Goal: Task Accomplishment & Management: Manage account settings

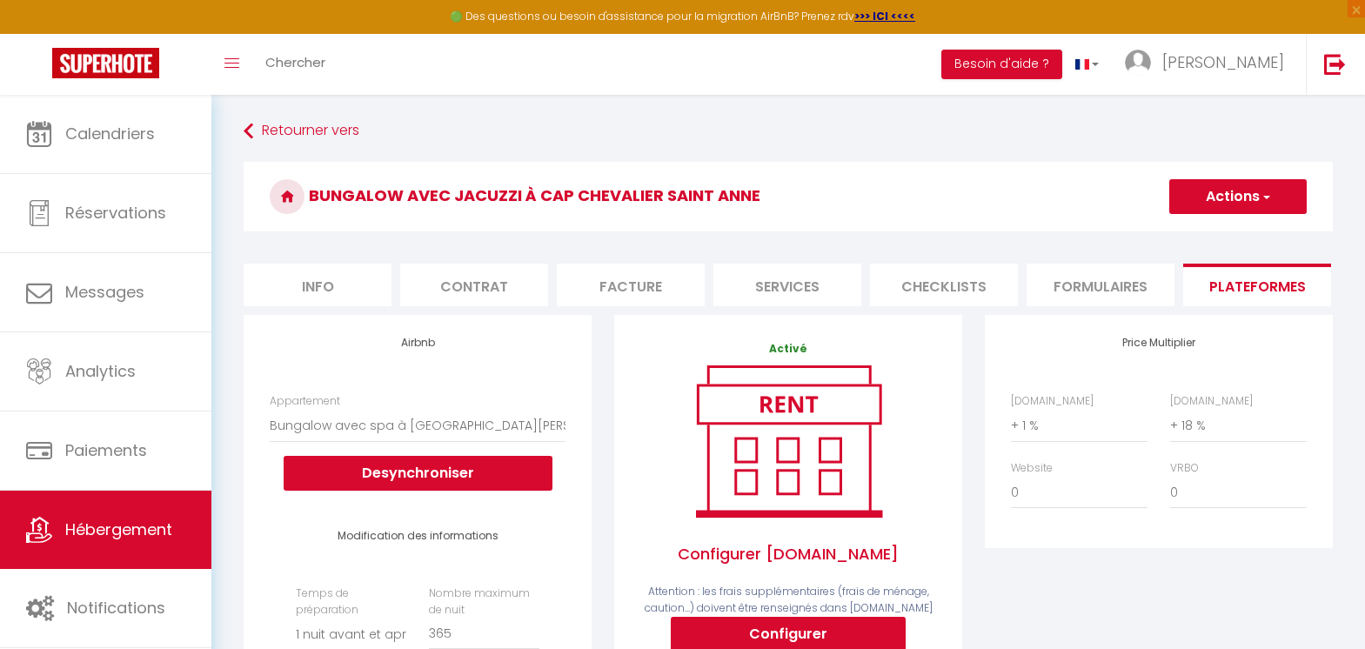
select select "8903-1233256165389000449"
select select "1"
select select "EUR"
select select "20699"
select select "+ 1 %"
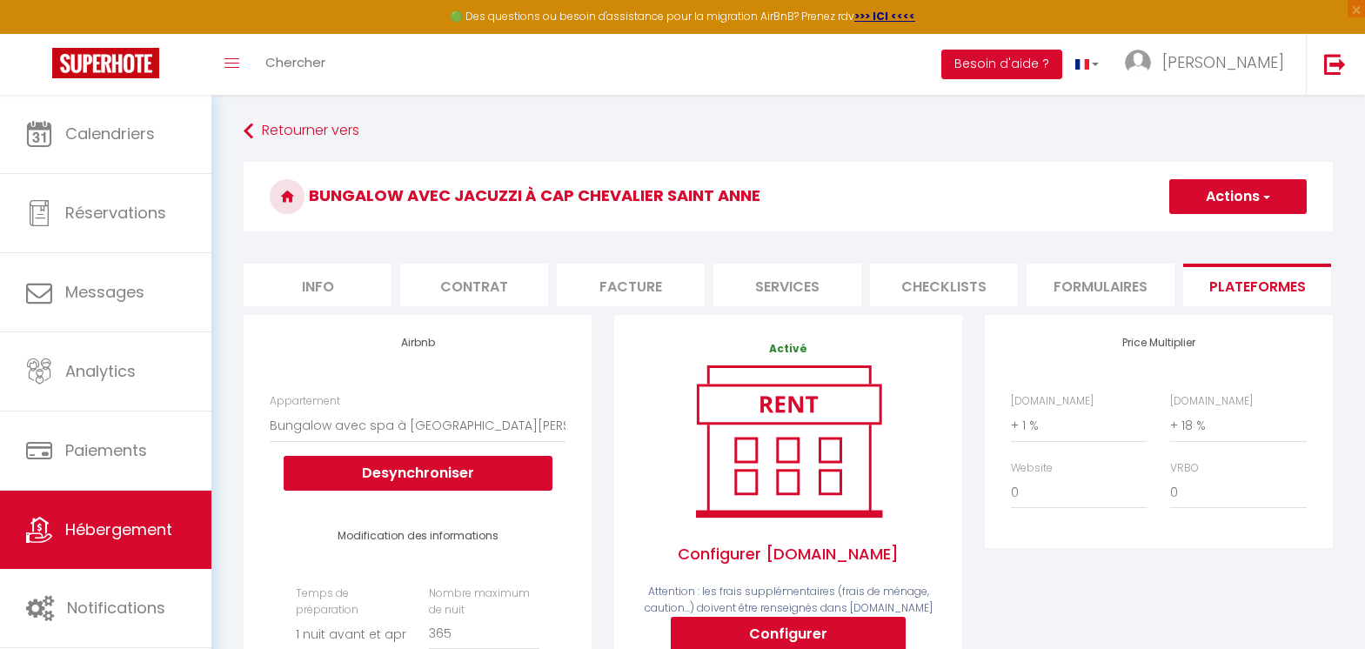
select select "+ 18 %"
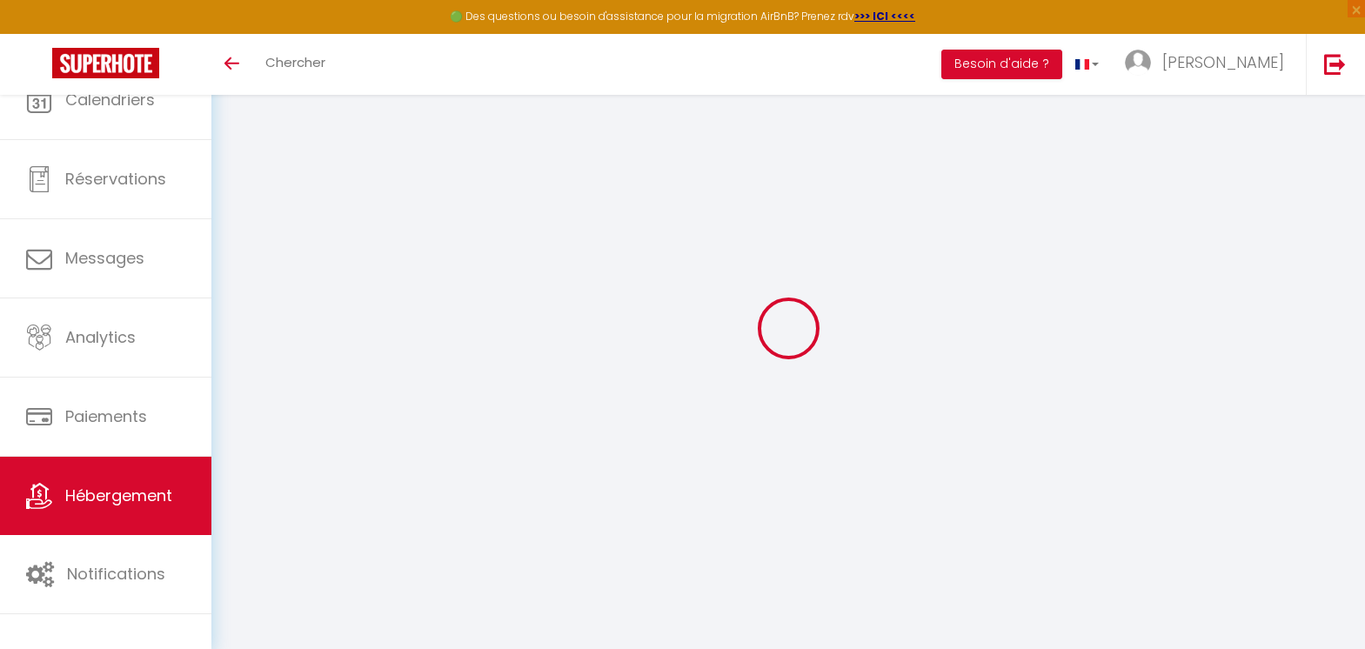
select select "8903-1233256165389000449"
select select "+ 1 %"
select select "+ 18 %"
select select "1"
select select "EUR"
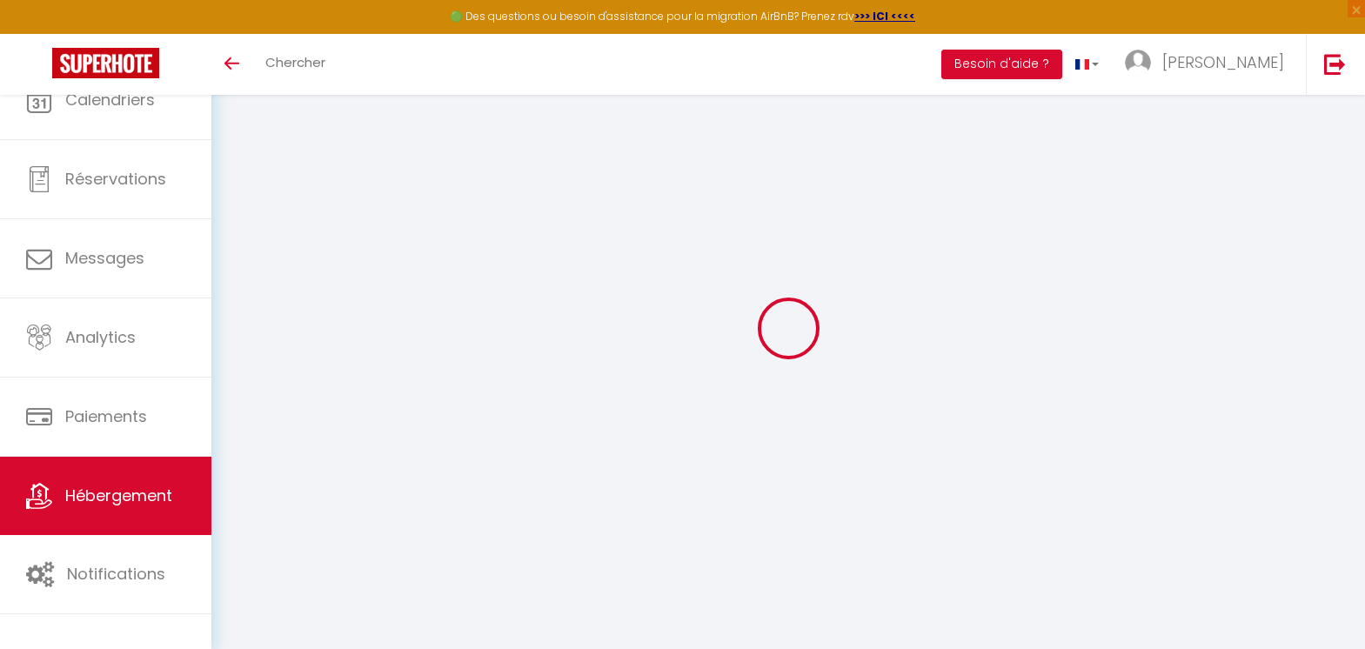
select select "20699"
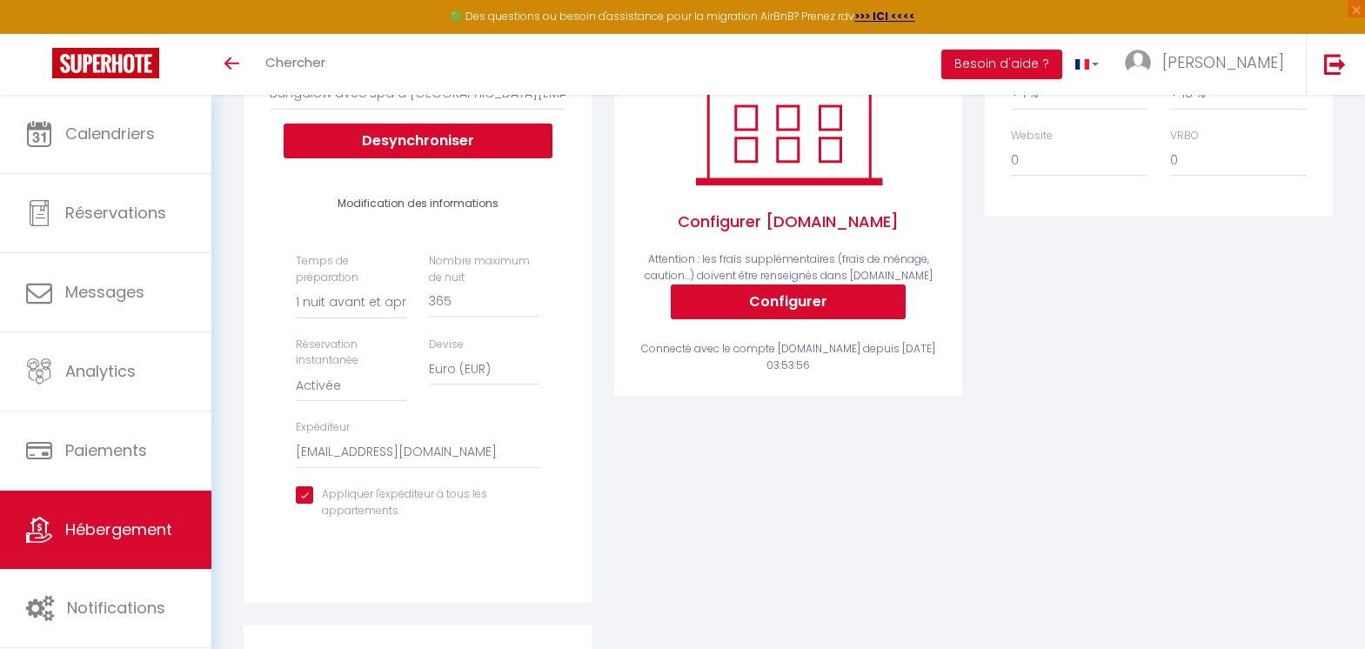
scroll to position [174, 0]
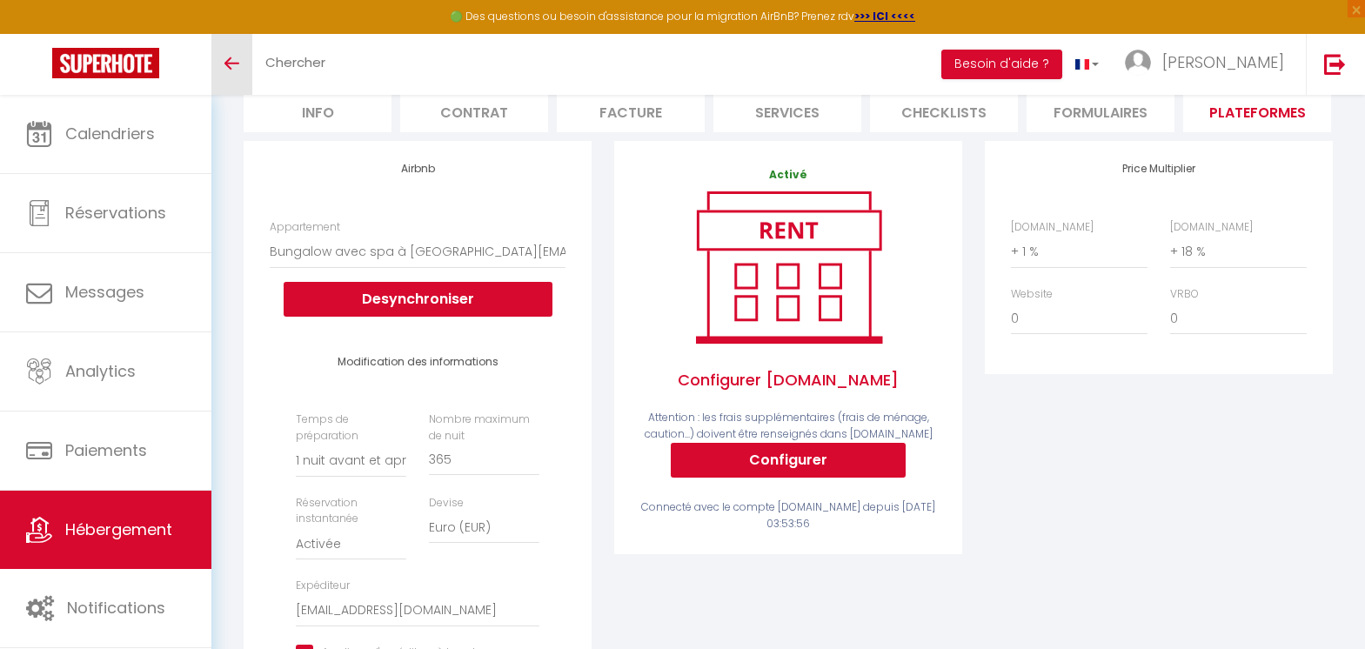
click at [232, 71] on link "Toggle menubar" at bounding box center [231, 64] width 41 height 61
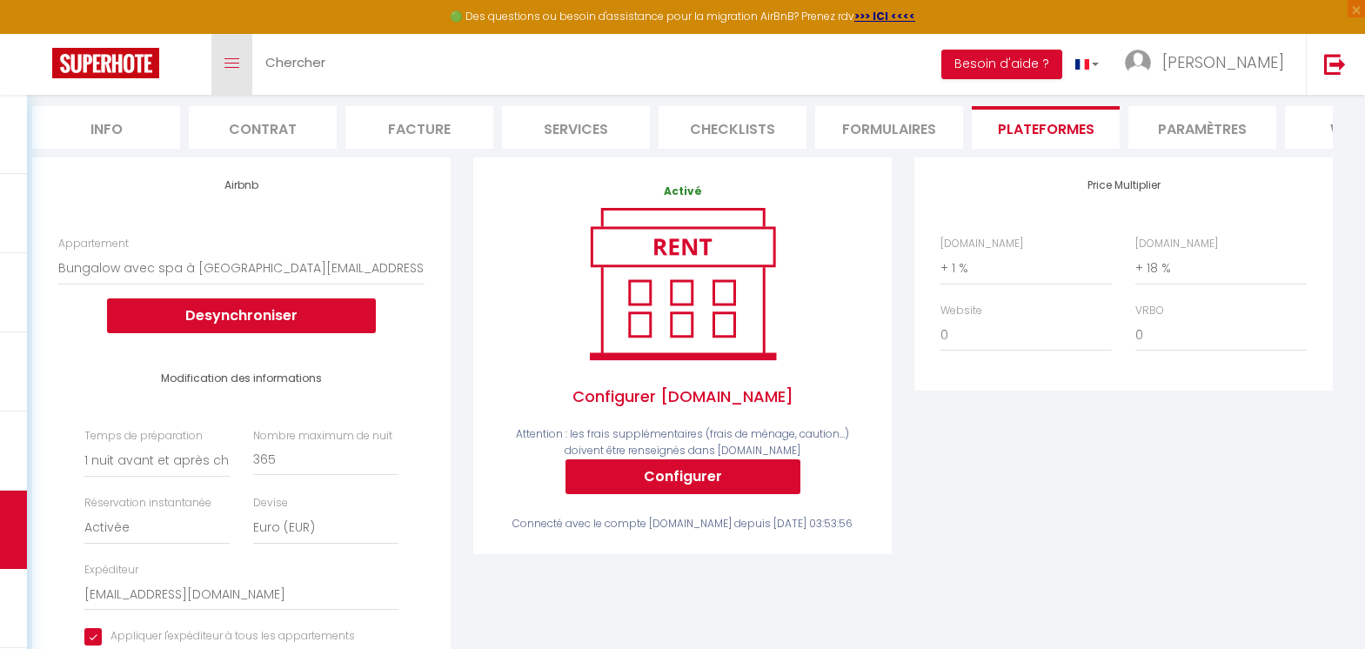
scroll to position [0, 0]
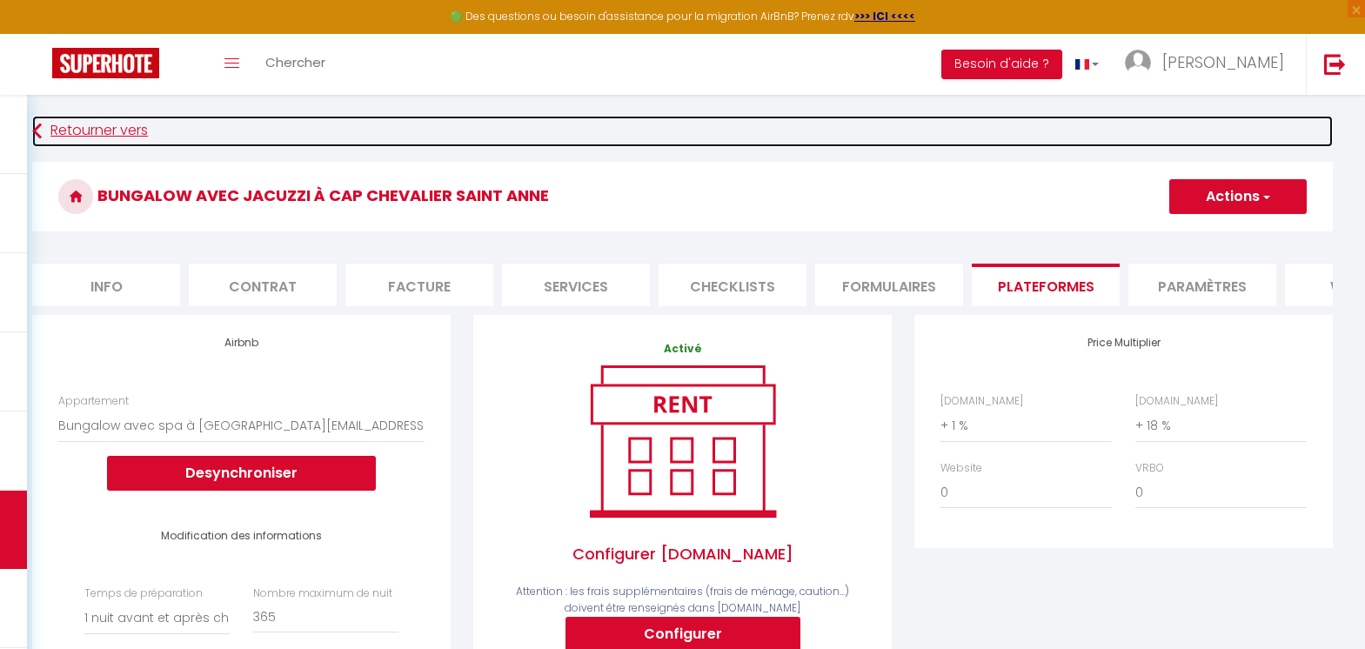
click at [43, 130] on link "Retourner vers" at bounding box center [682, 131] width 1300 height 31
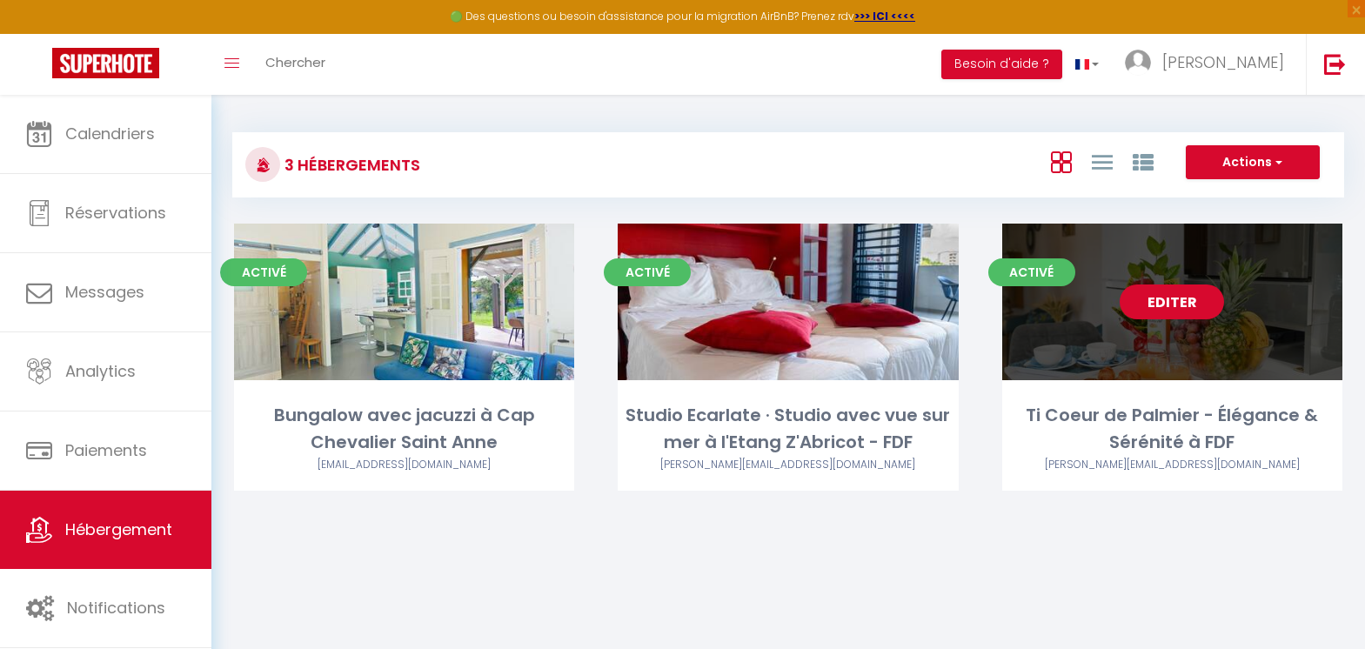
click at [1182, 299] on link "Editer" at bounding box center [1171, 301] width 104 height 35
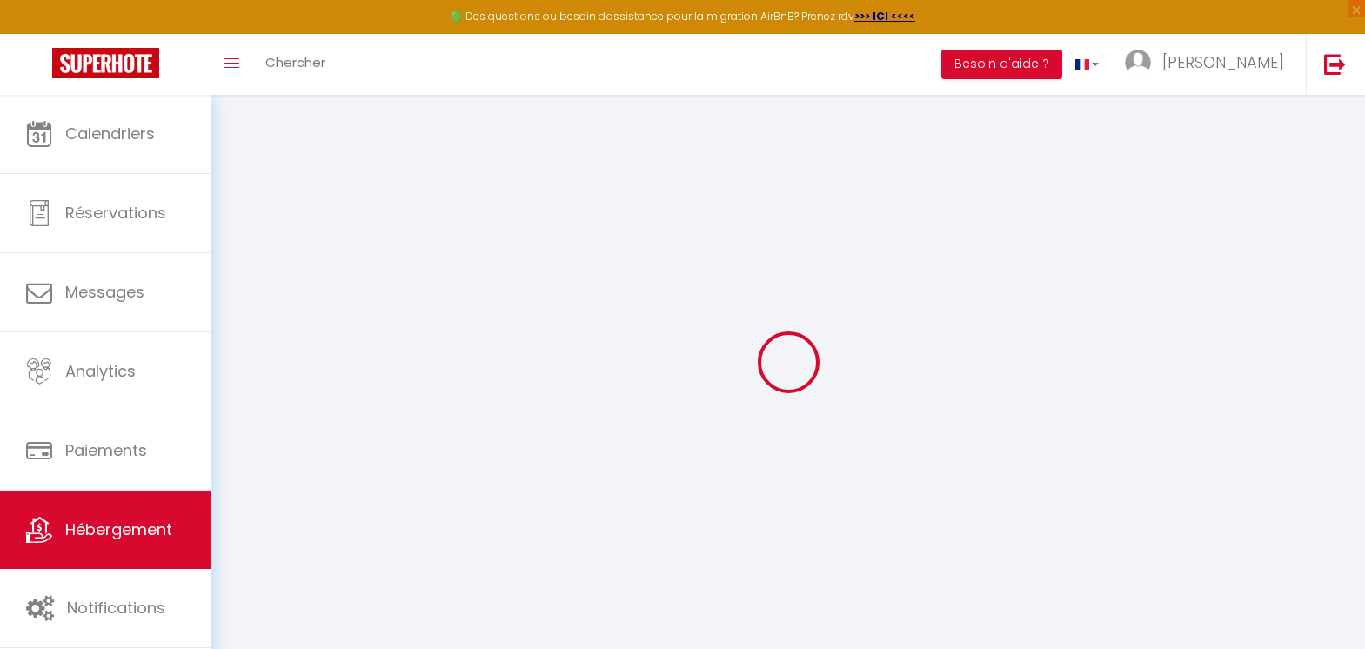
select select
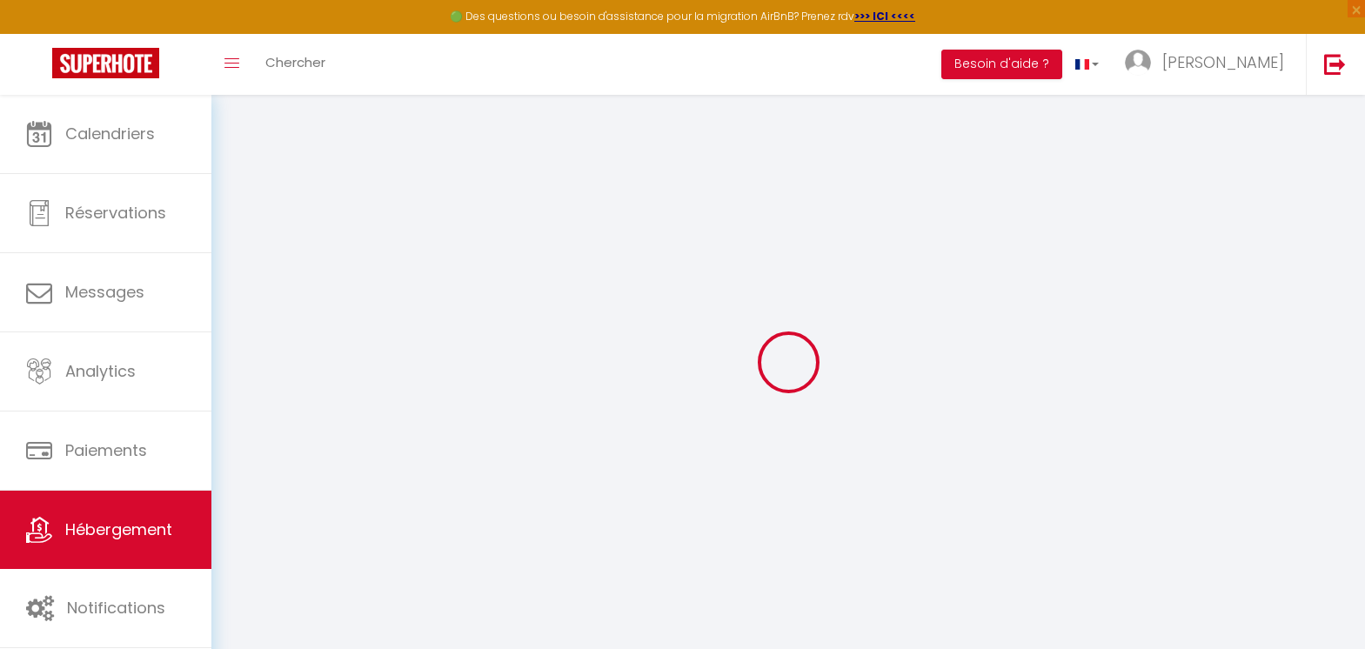
select select
checkbox input "false"
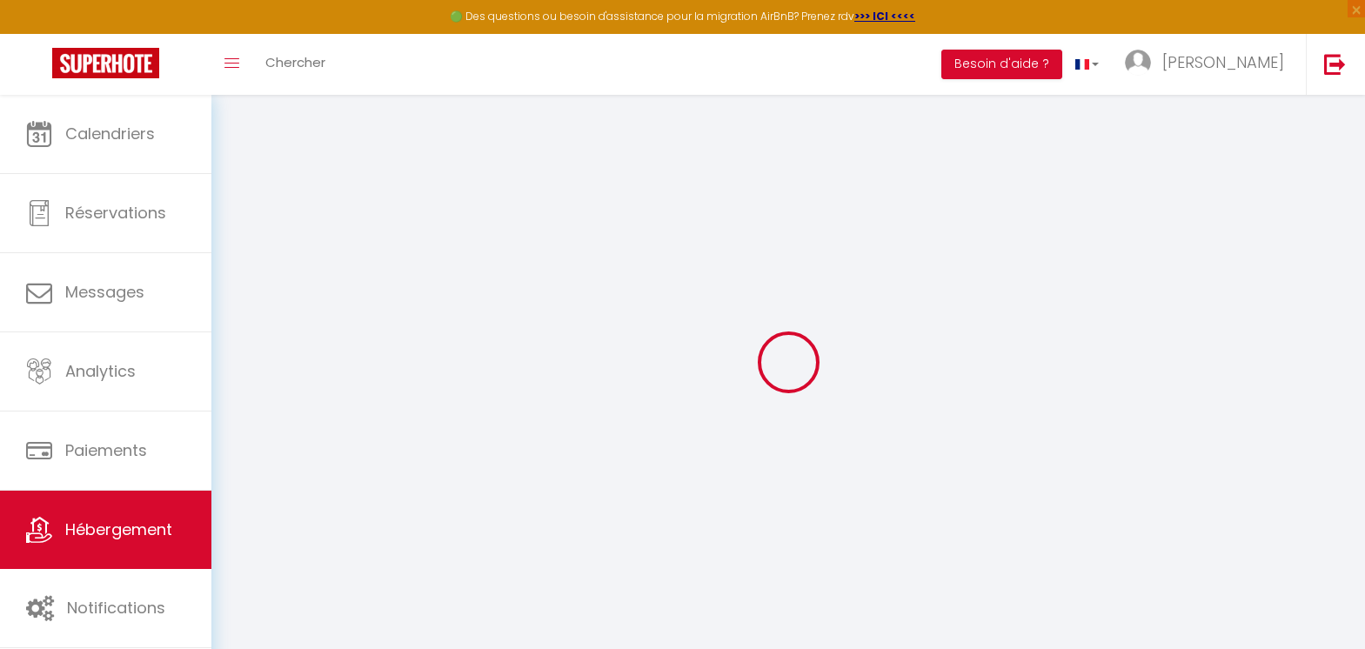
select select
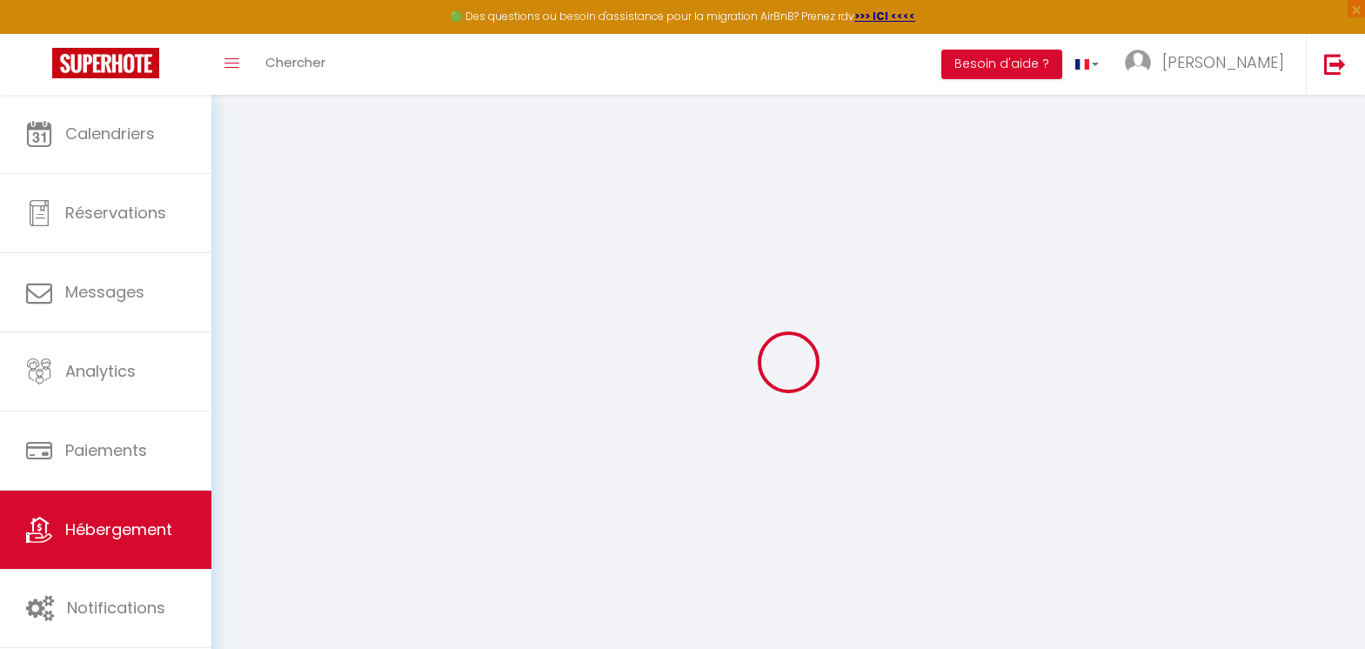
select select
checkbox input "false"
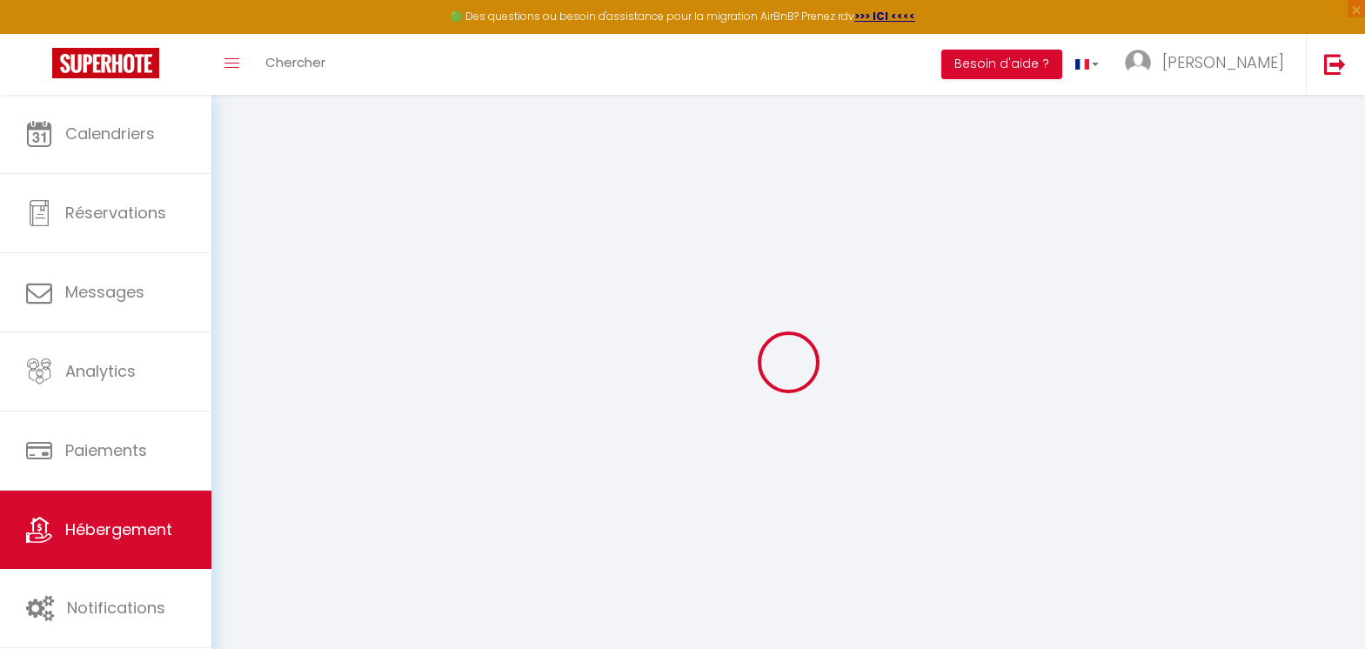
select select
checkbox input "false"
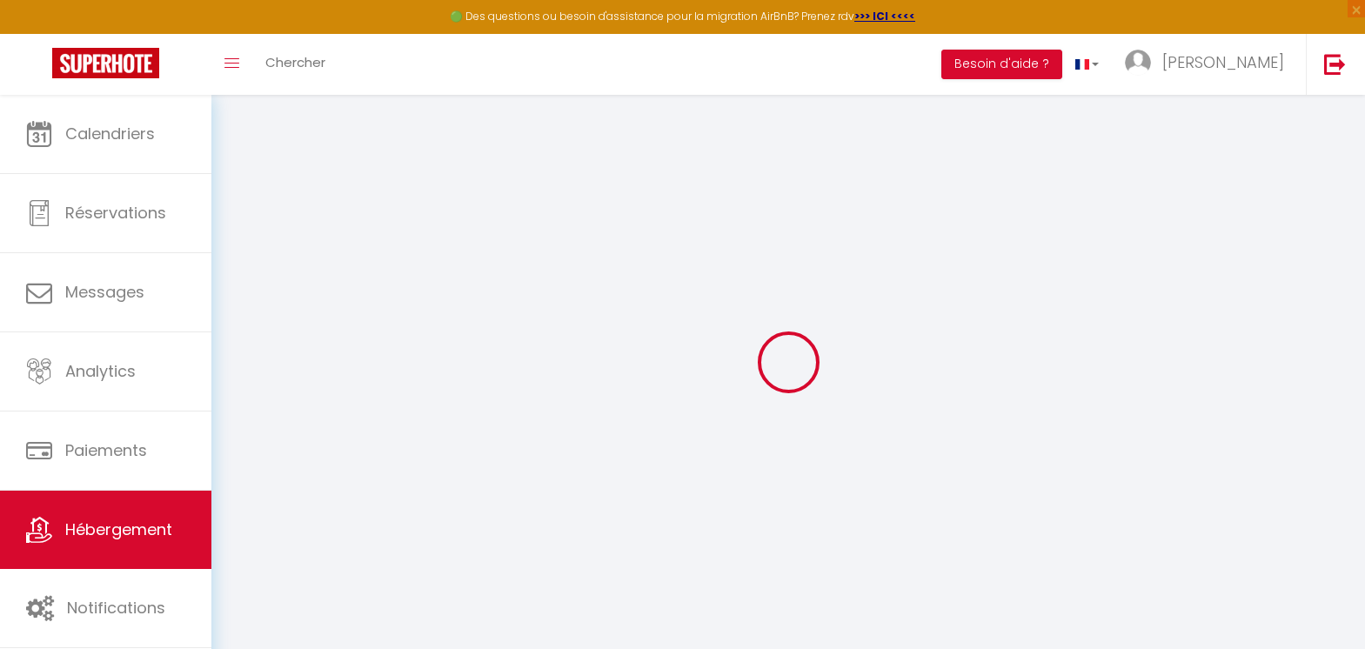
select select "16:00"
select select "23:45"
select select "11:00"
select select "30"
select select "120"
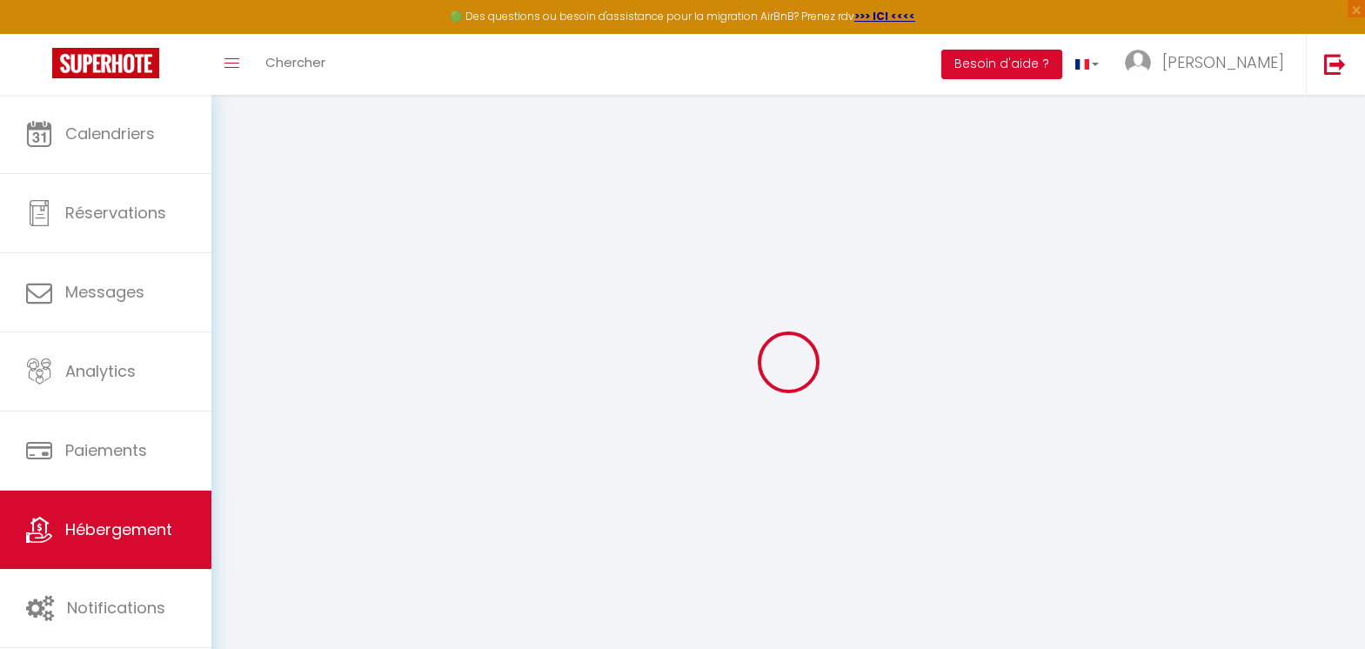
select select
checkbox input "false"
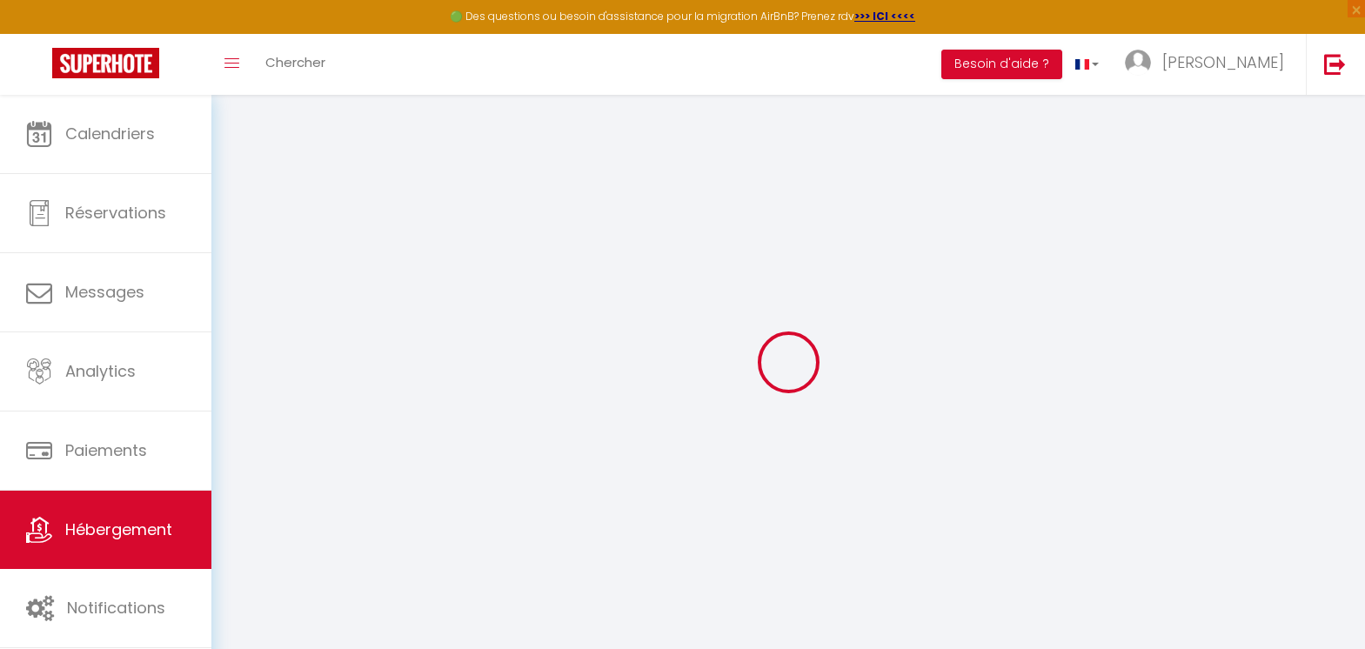
select select
checkbox input "false"
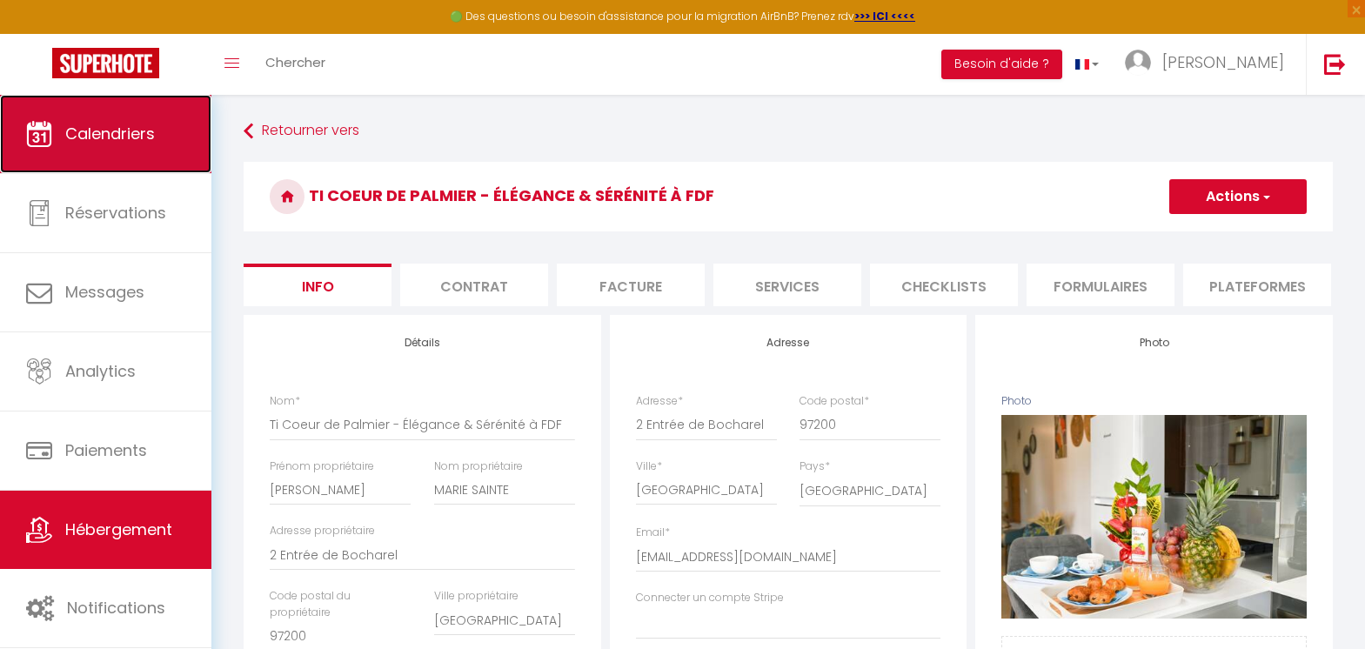
click at [149, 138] on span "Calendriers" at bounding box center [110, 134] width 90 height 22
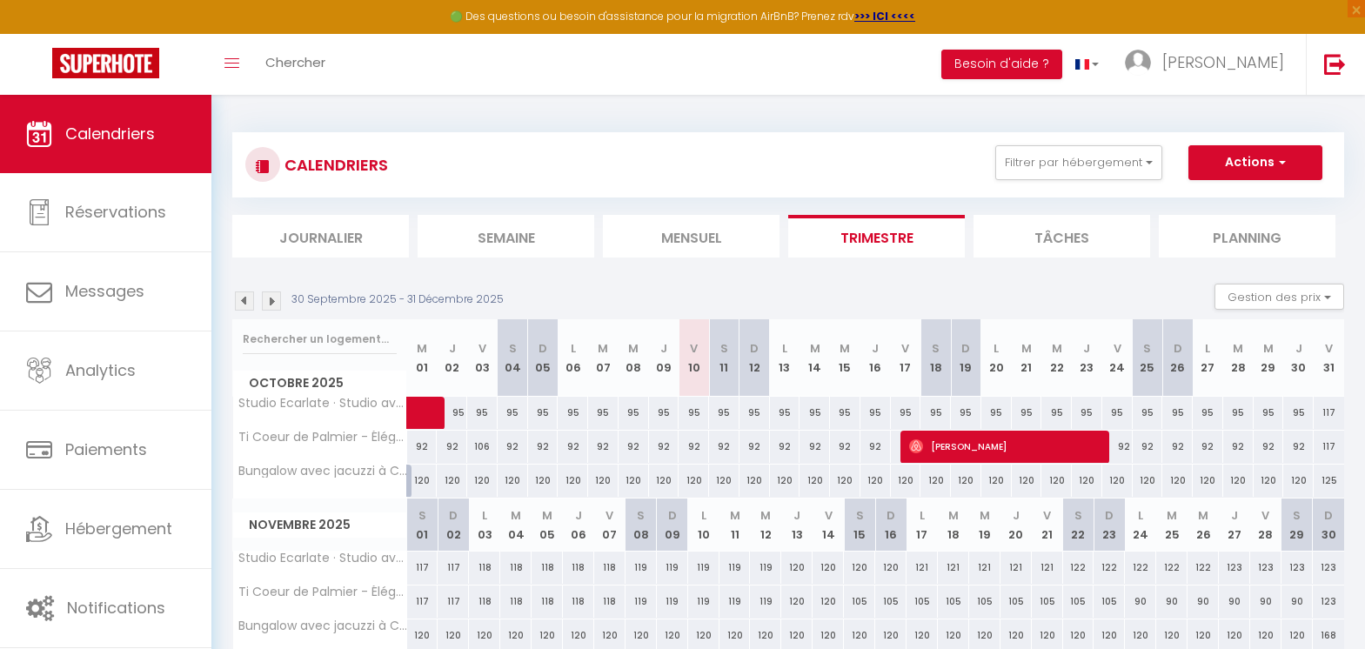
drag, startPoint x: 1206, startPoint y: 446, endPoint x: 1307, endPoint y: 445, distance: 101.8
click at [1307, 445] on tr "Ti Coeur de Palmier - Élégance & Sérénité à FDF 92 92 106 92 92 92 92 92 92 92" at bounding box center [789, 447] width 1112 height 34
drag, startPoint x: 422, startPoint y: 598, endPoint x: 771, endPoint y: 601, distance: 349.7
click at [771, 601] on tr "Ti Coeur de Palmier - Élégance & Sérénité à FDF 117 117 118 118 118 118 118 119…" at bounding box center [789, 602] width 1112 height 34
click at [425, 606] on div "117" at bounding box center [422, 601] width 31 height 32
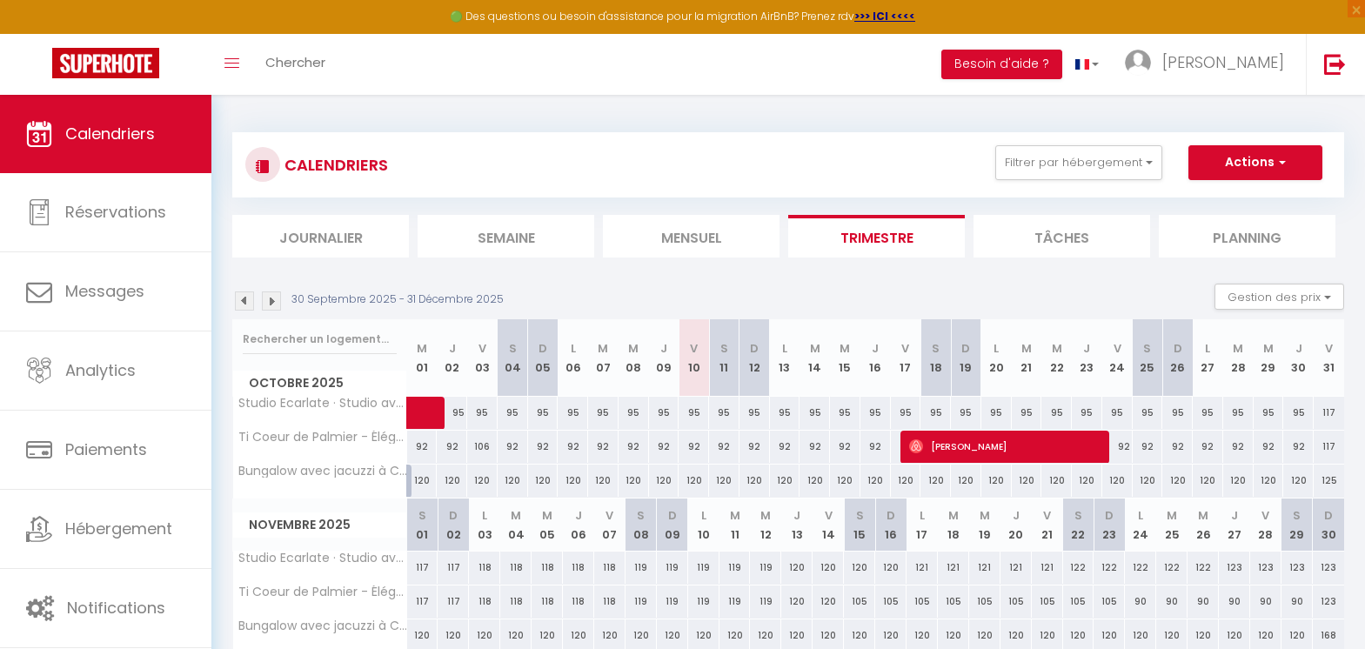
click at [0, 0] on div at bounding box center [0, 0] width 0 height 0
click at [424, 598] on div "117" at bounding box center [422, 601] width 31 height 32
type input "117"
type input "[DATE]"
type input "Dim 02 Novembre 2025"
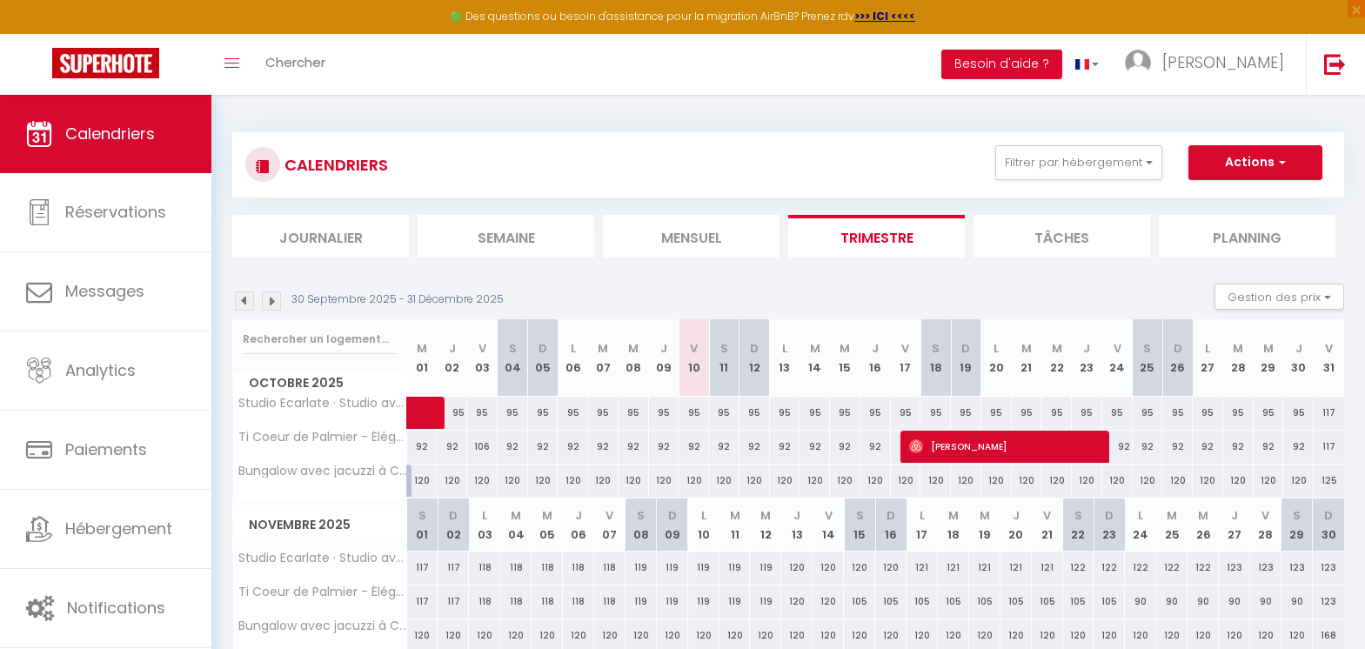
click at [0, 0] on div at bounding box center [0, 0] width 0 height 0
click at [422, 600] on div "117" at bounding box center [422, 601] width 31 height 32
type input "117"
type input "[DATE]"
type input "Dim 02 Novembre 2025"
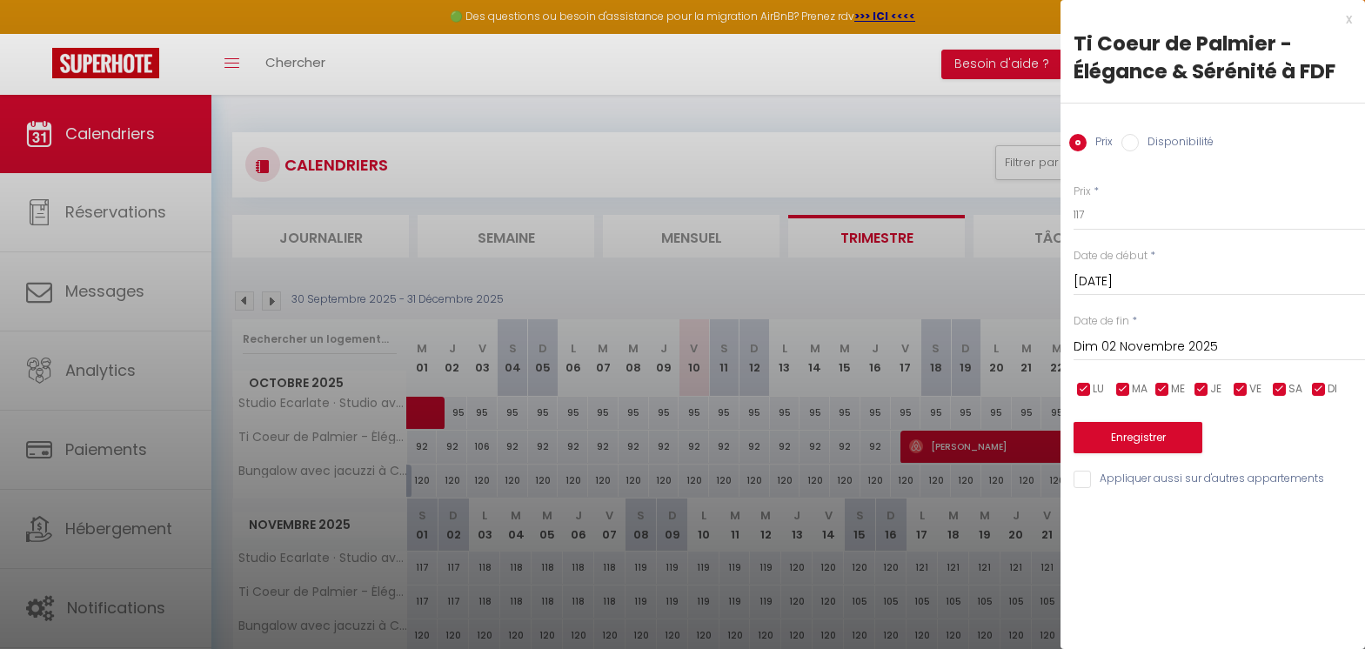
click at [1116, 277] on input "[DATE]" at bounding box center [1218, 282] width 291 height 23
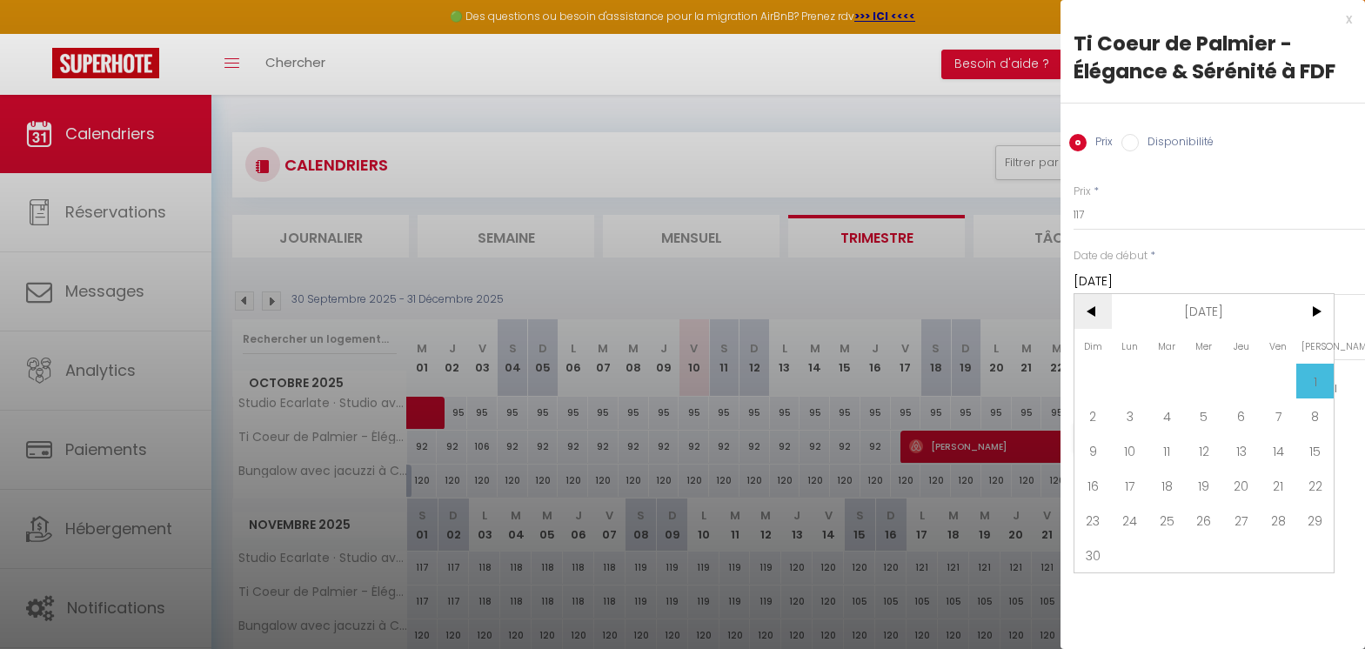
click at [1091, 317] on span "<" at bounding box center [1092, 311] width 37 height 35
click at [1318, 491] on span "25" at bounding box center [1314, 485] width 37 height 35
type input "Sam 25 Octobre 2025"
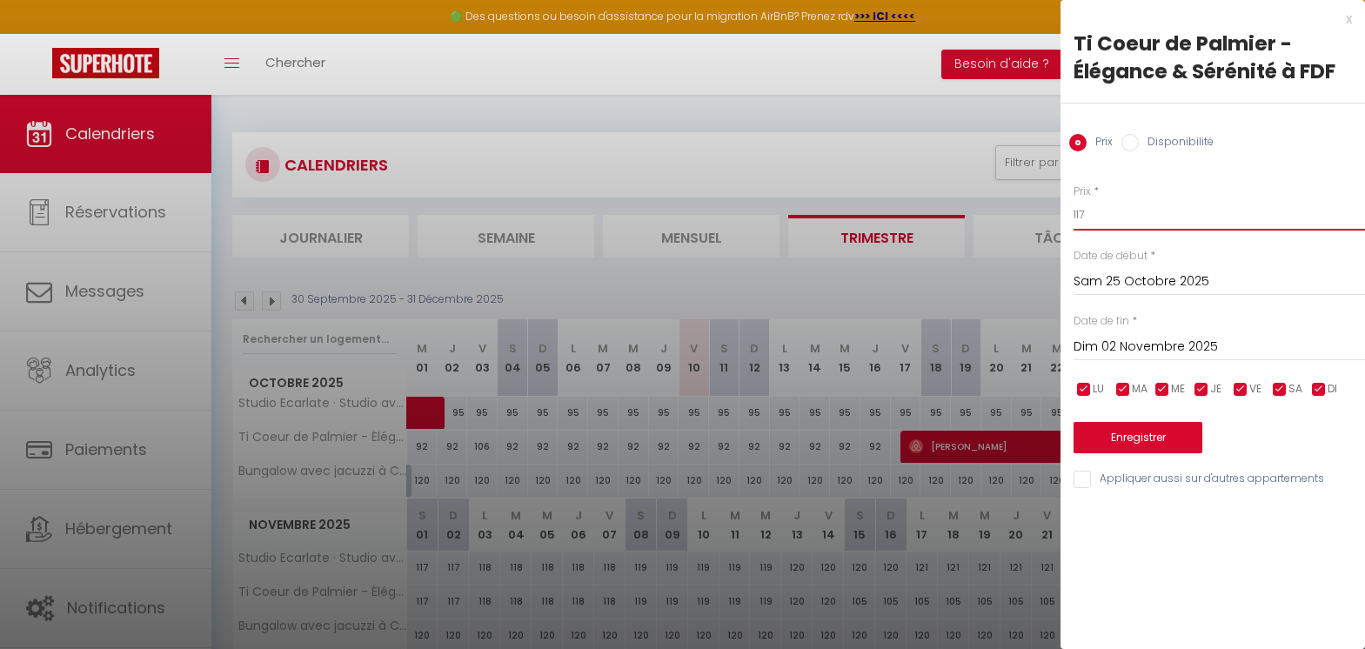
click at [1125, 208] on input "117" at bounding box center [1218, 214] width 291 height 31
type input "1"
type input "7"
type input "80"
click at [1152, 434] on button "Enregistrer" at bounding box center [1137, 437] width 129 height 31
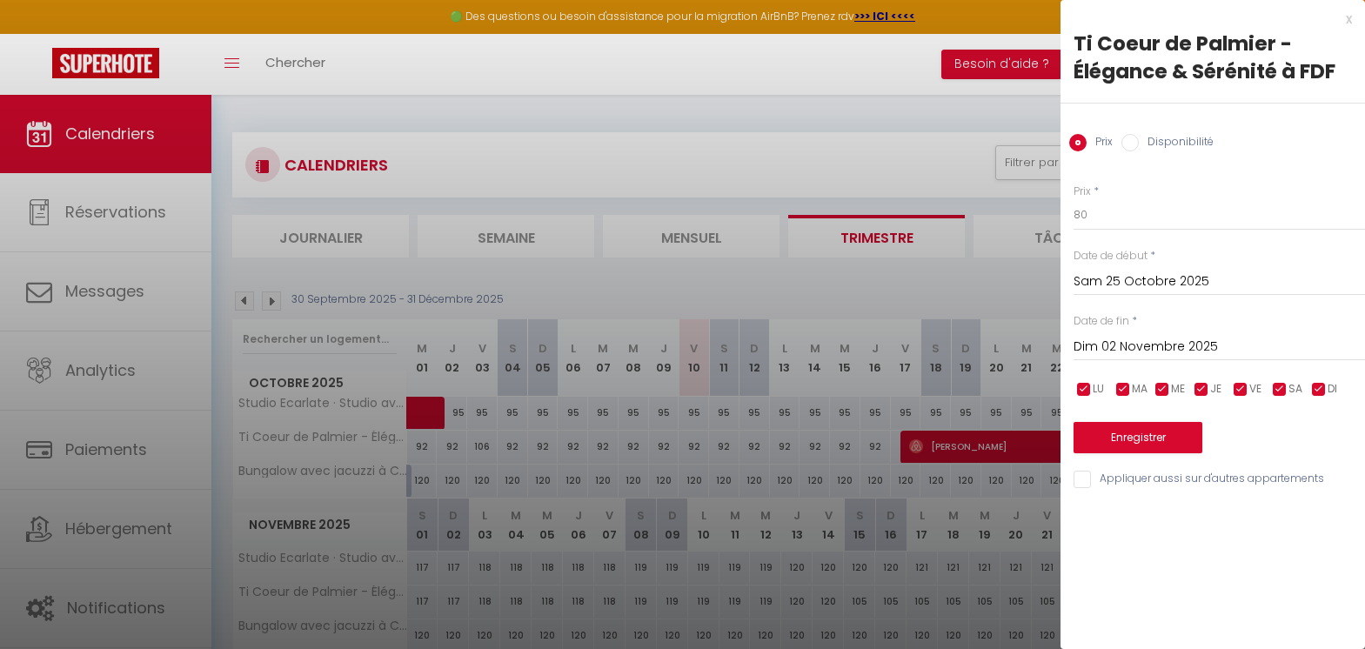
type input "Ven 24 Octobre 2025"
type input "[DATE]"
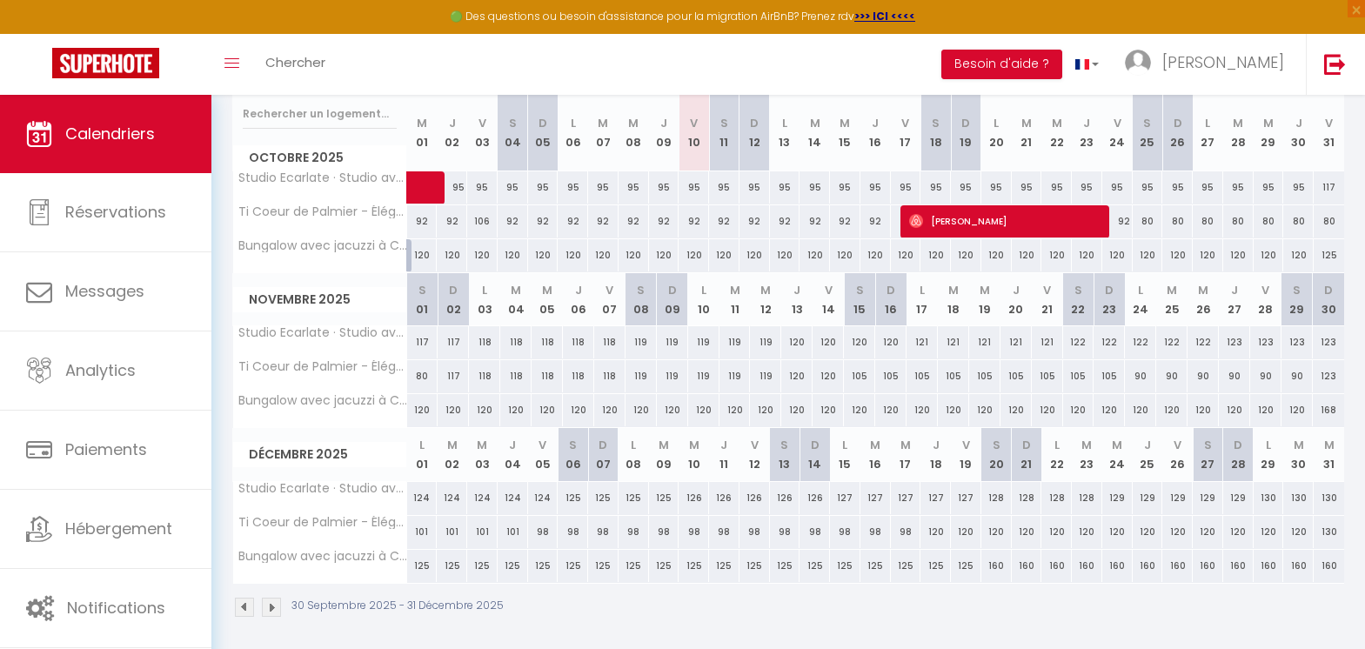
scroll to position [232, 0]
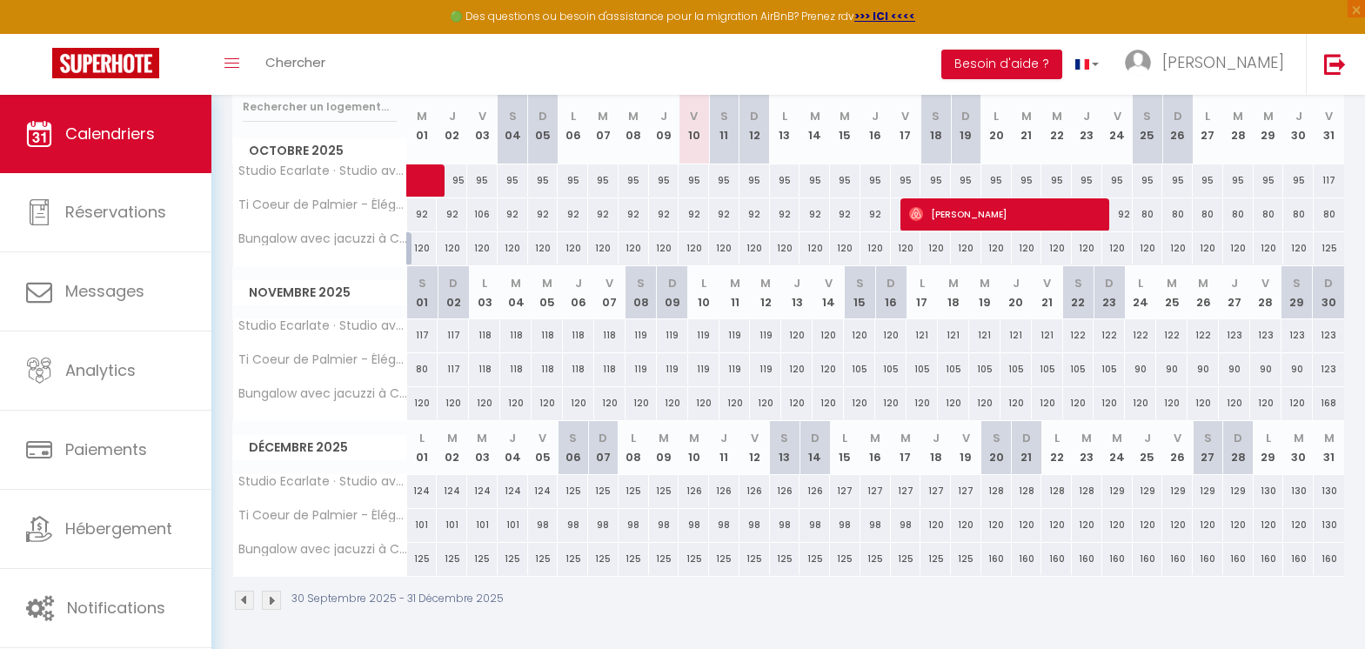
drag, startPoint x: 453, startPoint y: 369, endPoint x: 776, endPoint y: 375, distance: 322.7
click at [776, 375] on tr "Ti Coeur de Palmier - Élégance & Sérénité à FDF 80 117 118 118 118 118 118 119 …" at bounding box center [789, 370] width 1112 height 34
click at [606, 374] on div "118" at bounding box center [609, 369] width 31 height 32
click at [0, 0] on div at bounding box center [0, 0] width 0 height 0
click at [455, 366] on div "117" at bounding box center [453, 369] width 31 height 32
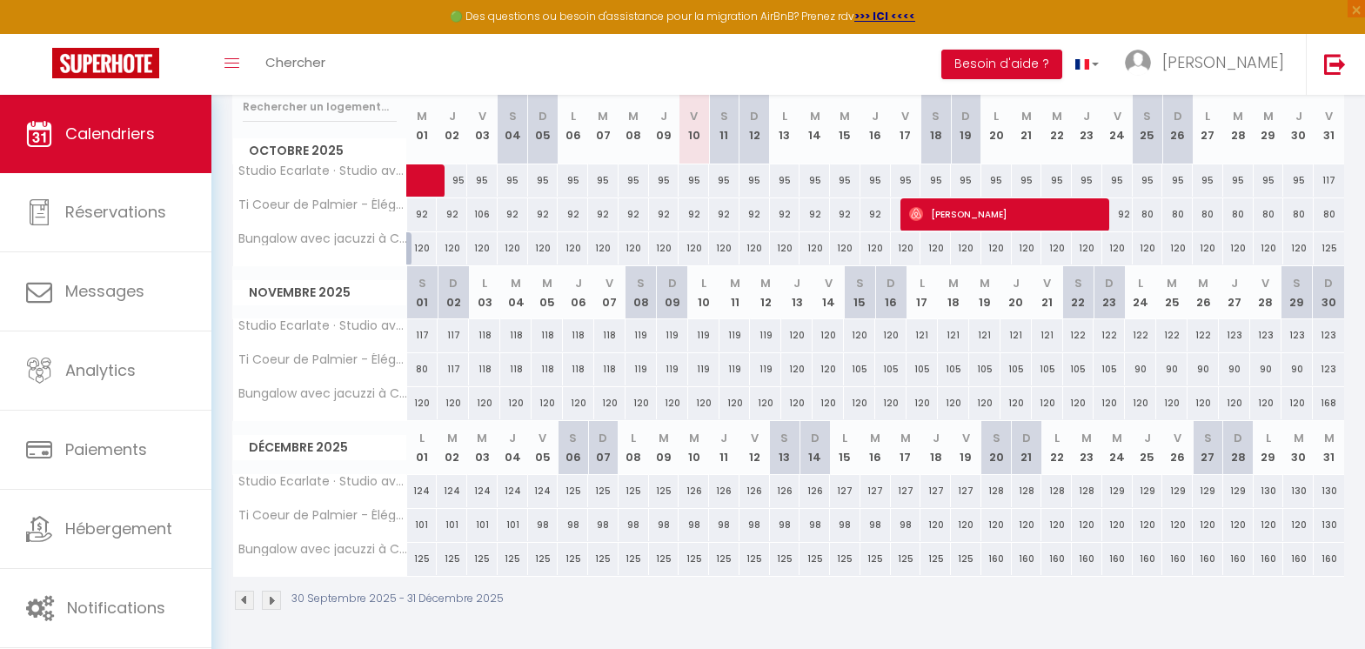
type input "117"
type input "Dim 02 Novembre 2025"
type input "Lun 03 Novembre 2025"
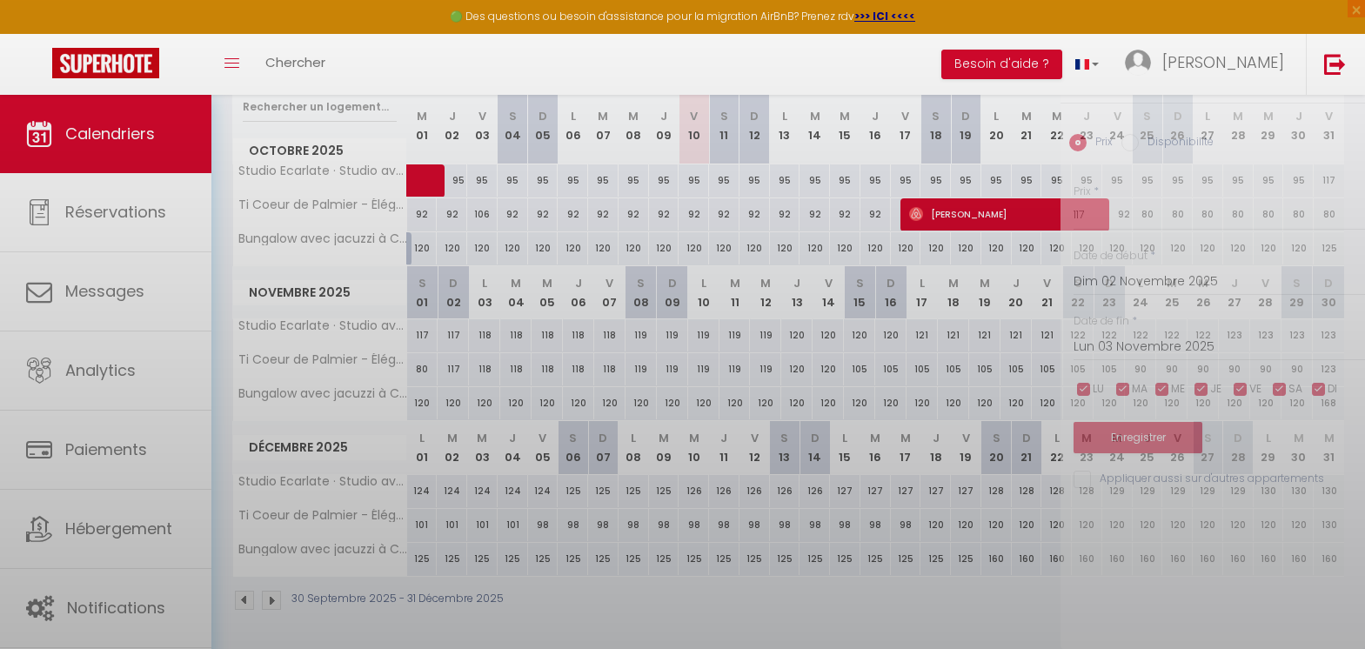
click at [455, 365] on div at bounding box center [682, 324] width 1365 height 649
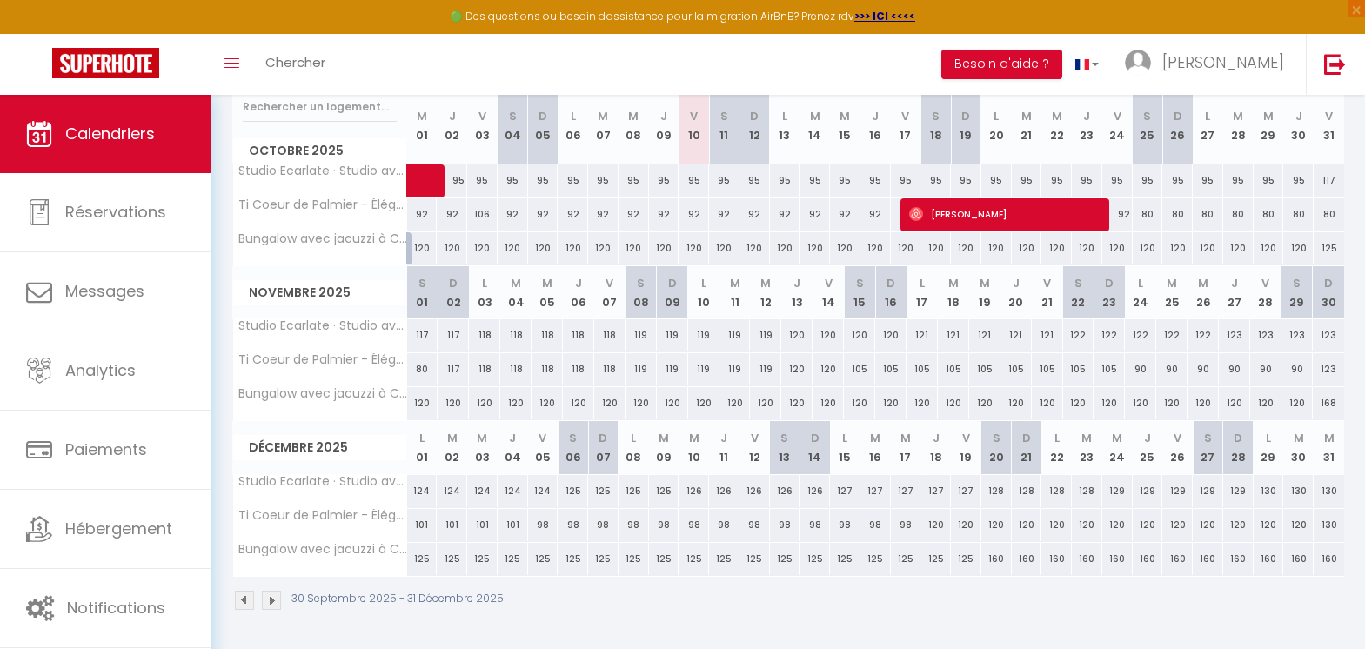
click at [453, 369] on div "117" at bounding box center [453, 369] width 31 height 32
type input "117"
type input "Dim 02 Novembre 2025"
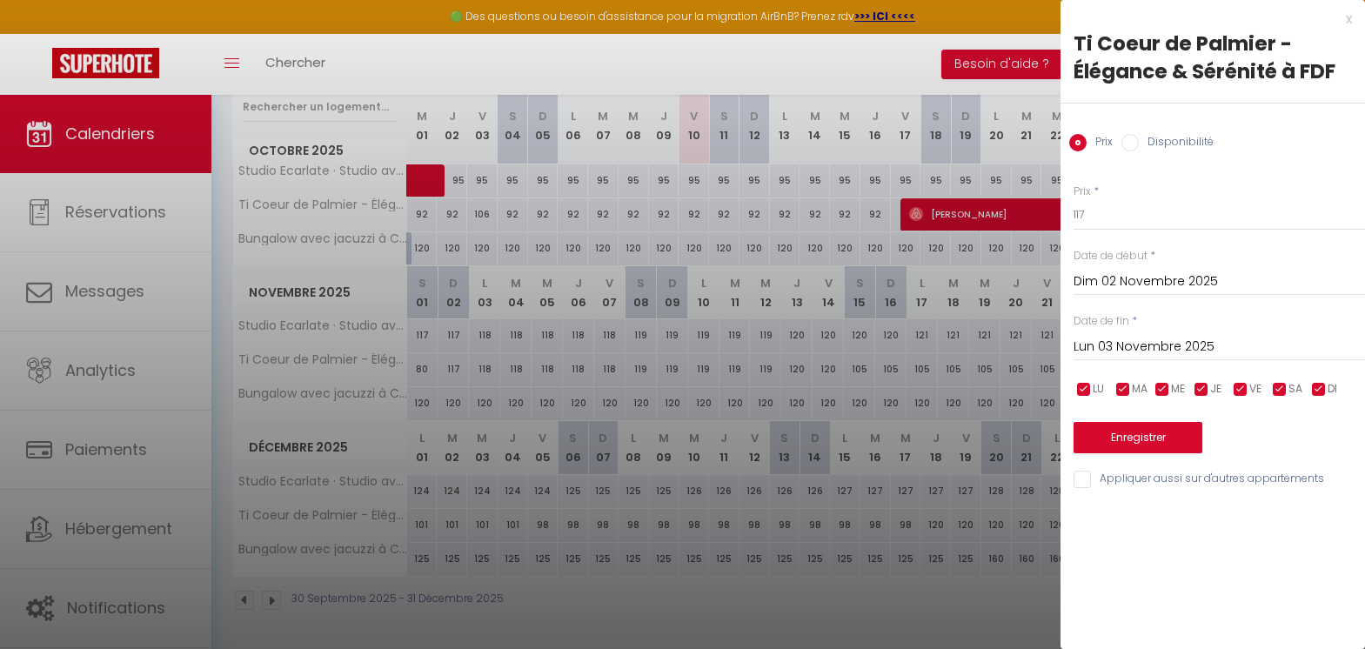
click at [1125, 348] on input "Lun 03 Novembre 2025" at bounding box center [1218, 347] width 291 height 23
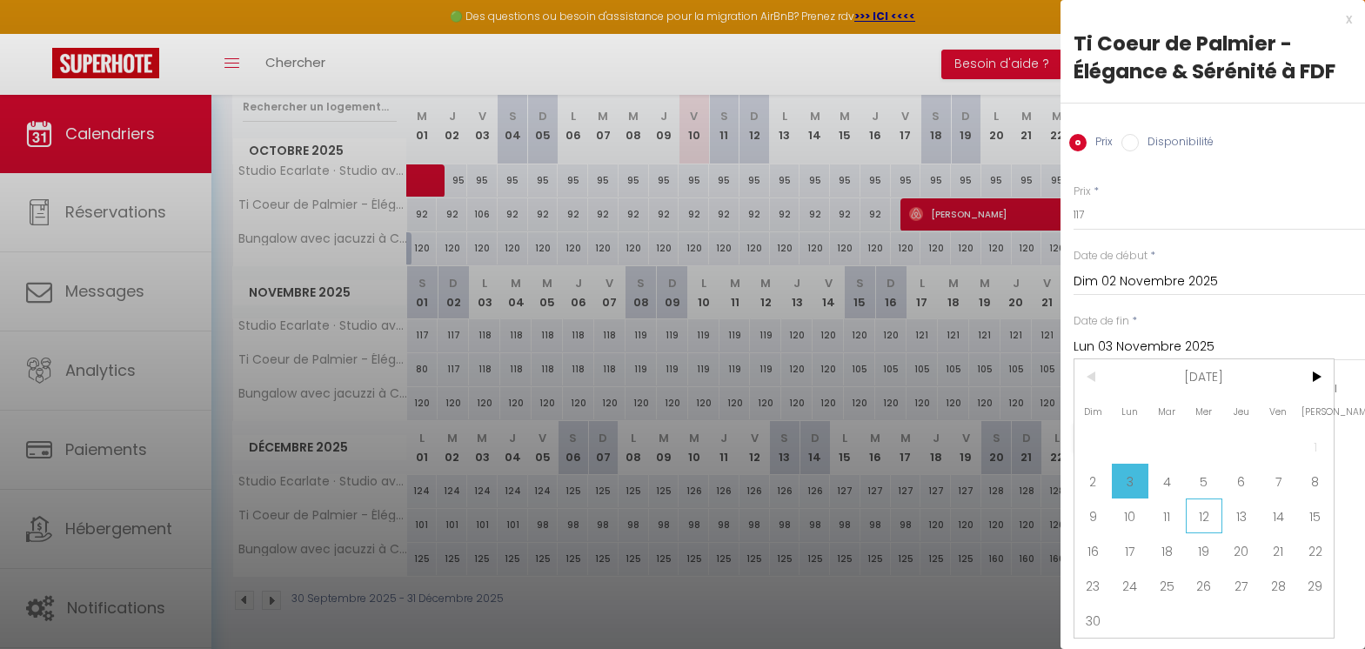
click at [1207, 517] on span "12" at bounding box center [1204, 515] width 37 height 35
type input "Mer 12 Novembre 2025"
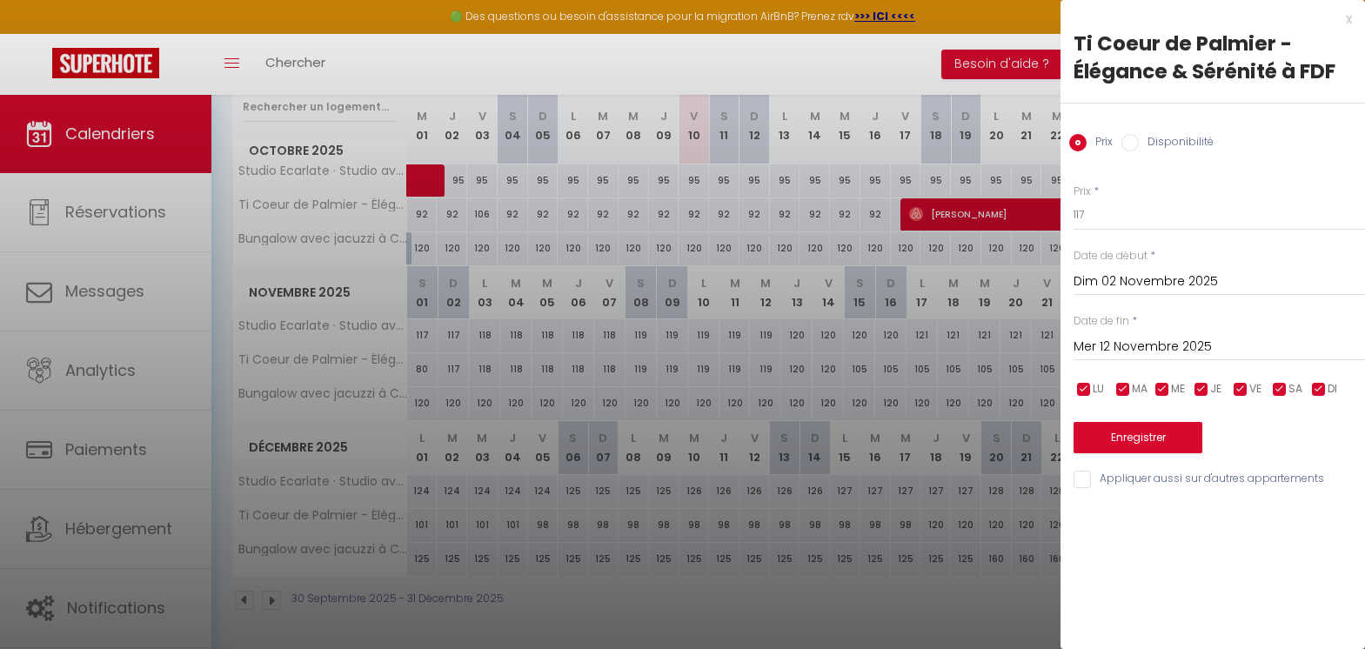
click at [1186, 197] on div "Prix * 117" at bounding box center [1218, 208] width 291 height 48
click at [1172, 217] on input "117" at bounding box center [1218, 214] width 291 height 31
type input "109"
click at [1134, 435] on button "Enregistrer" at bounding box center [1137, 437] width 129 height 31
type input "[DATE]"
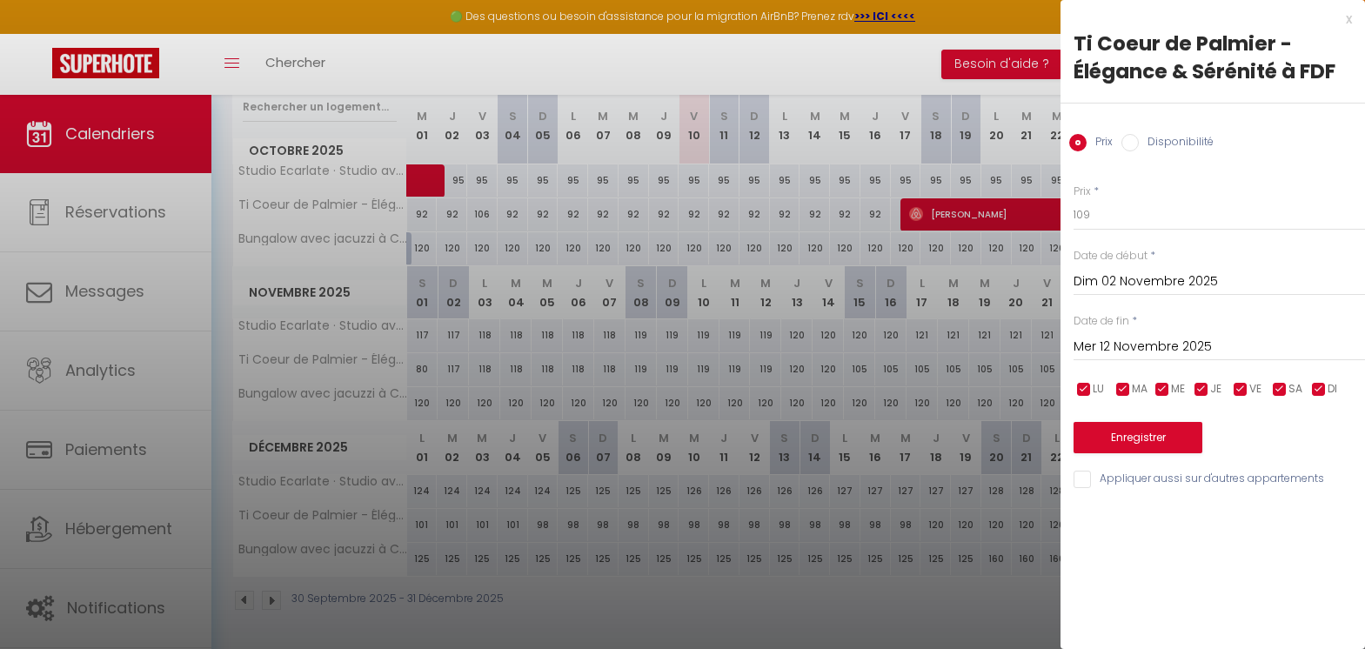
type input "[DATE]"
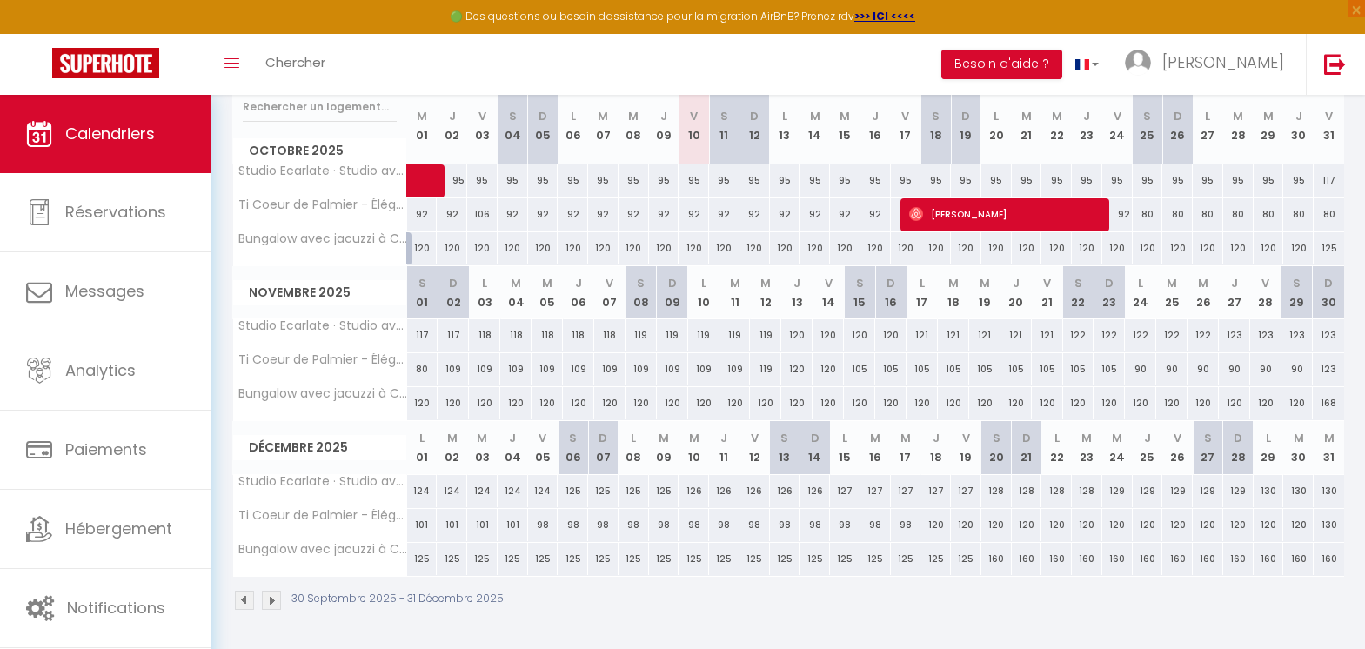
drag, startPoint x: 999, startPoint y: 558, endPoint x: 1339, endPoint y: 546, distance: 339.4
click at [1339, 546] on tr "Bungalow avec jacuzzi à Cap Chevalier Saint Anne 125 125 125 125 125 125 125 12…" at bounding box center [789, 559] width 1112 height 34
click at [1061, 557] on div "160" at bounding box center [1056, 559] width 30 height 32
type input "160"
type input "Lun 22 Décembre 2025"
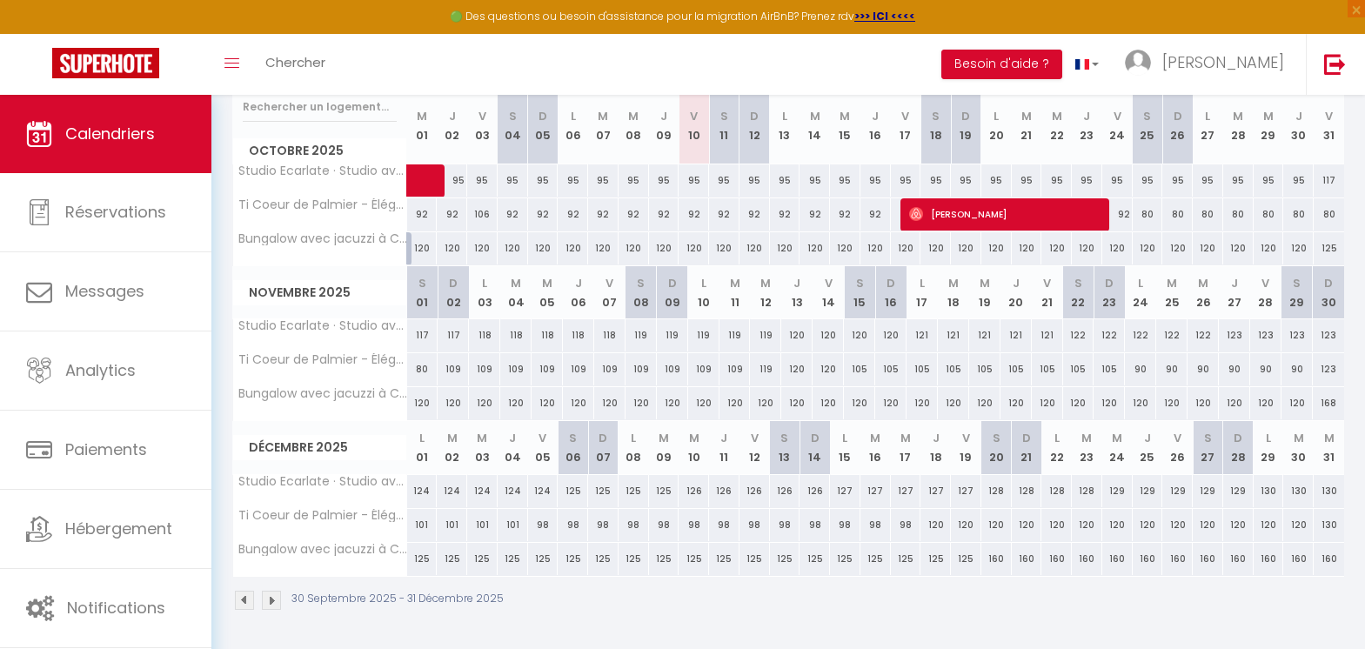
type input "[DATE]"
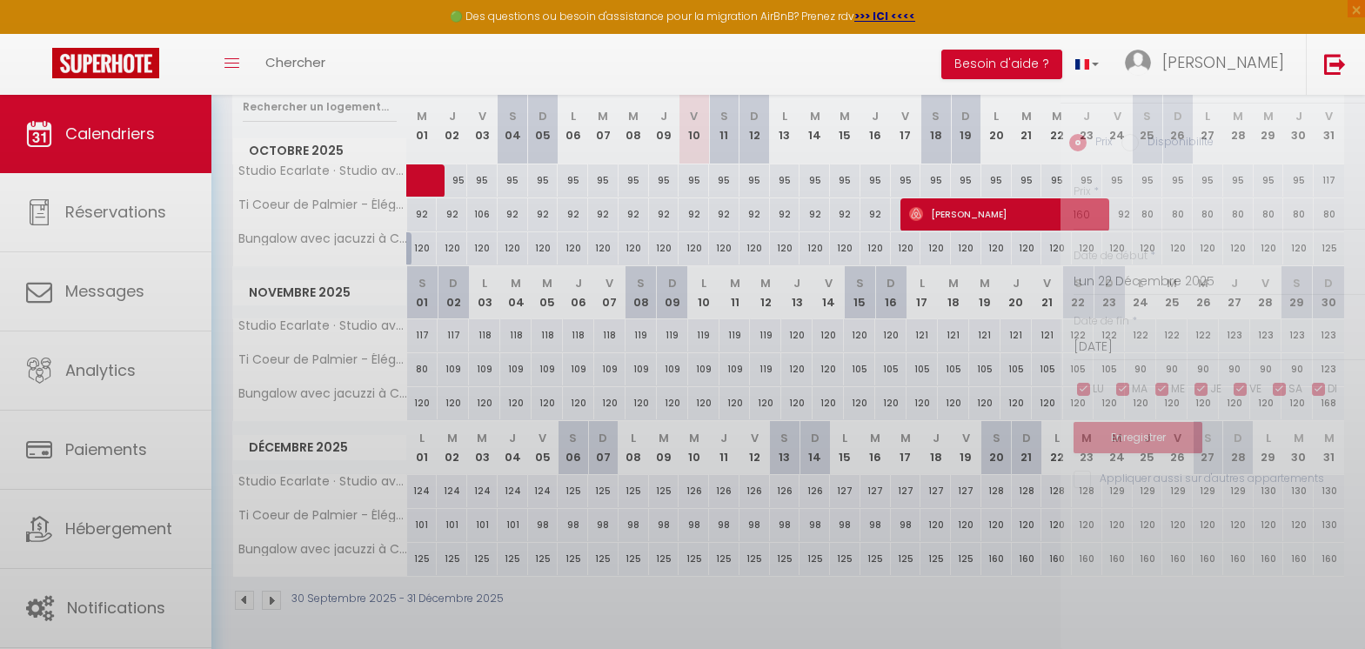
click at [1061, 557] on div at bounding box center [682, 324] width 1365 height 649
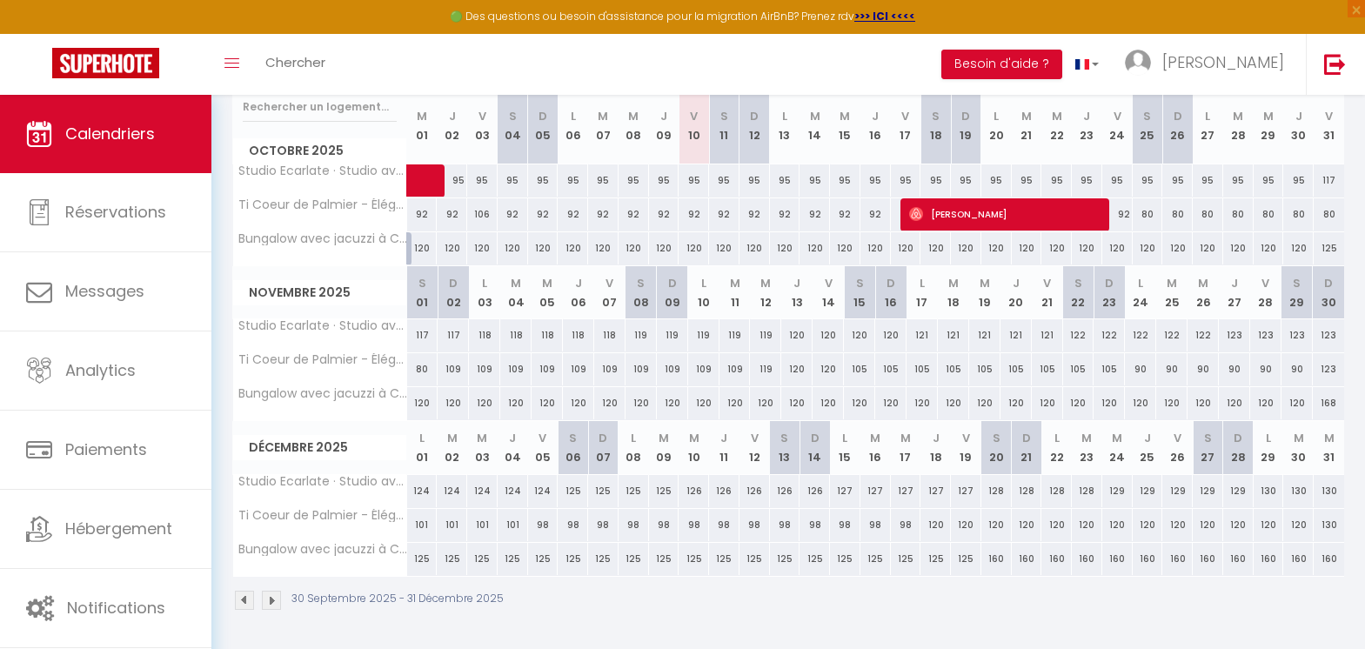
click at [1065, 553] on div "160" at bounding box center [1056, 559] width 30 height 32
type input "160"
type input "Lun 22 Décembre 2025"
type input "[DATE]"
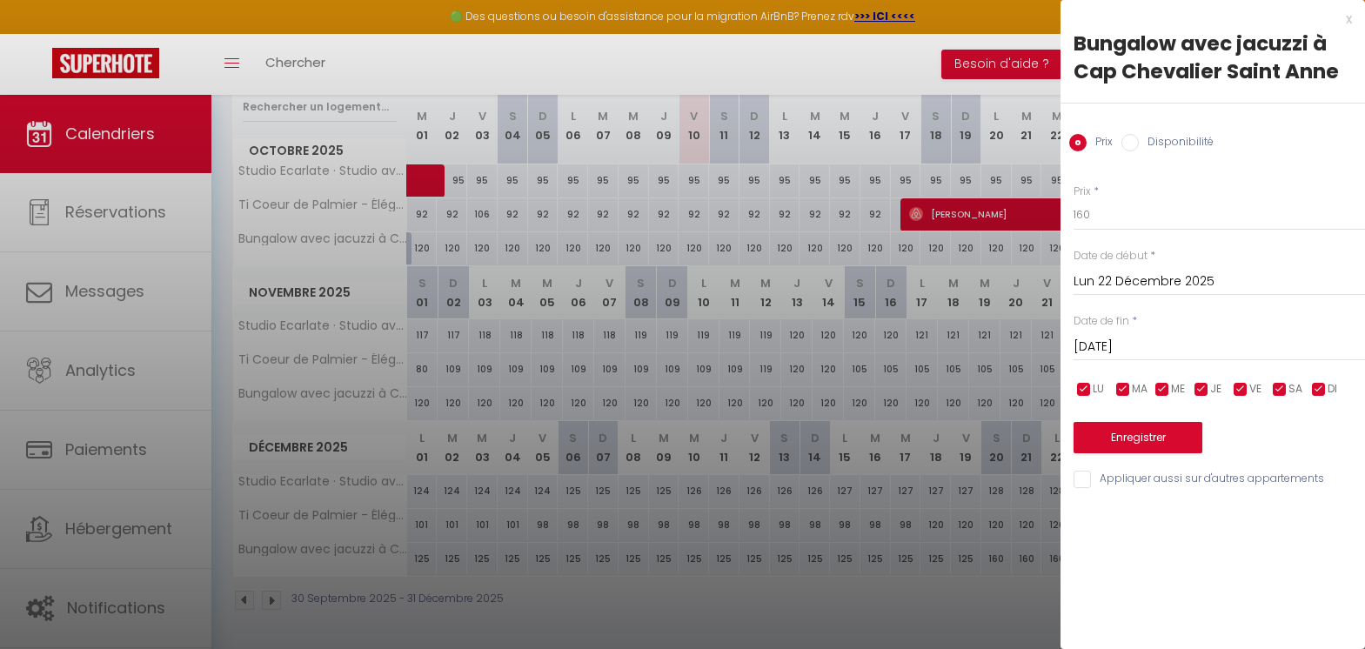
click at [793, 574] on div at bounding box center [682, 324] width 1365 height 649
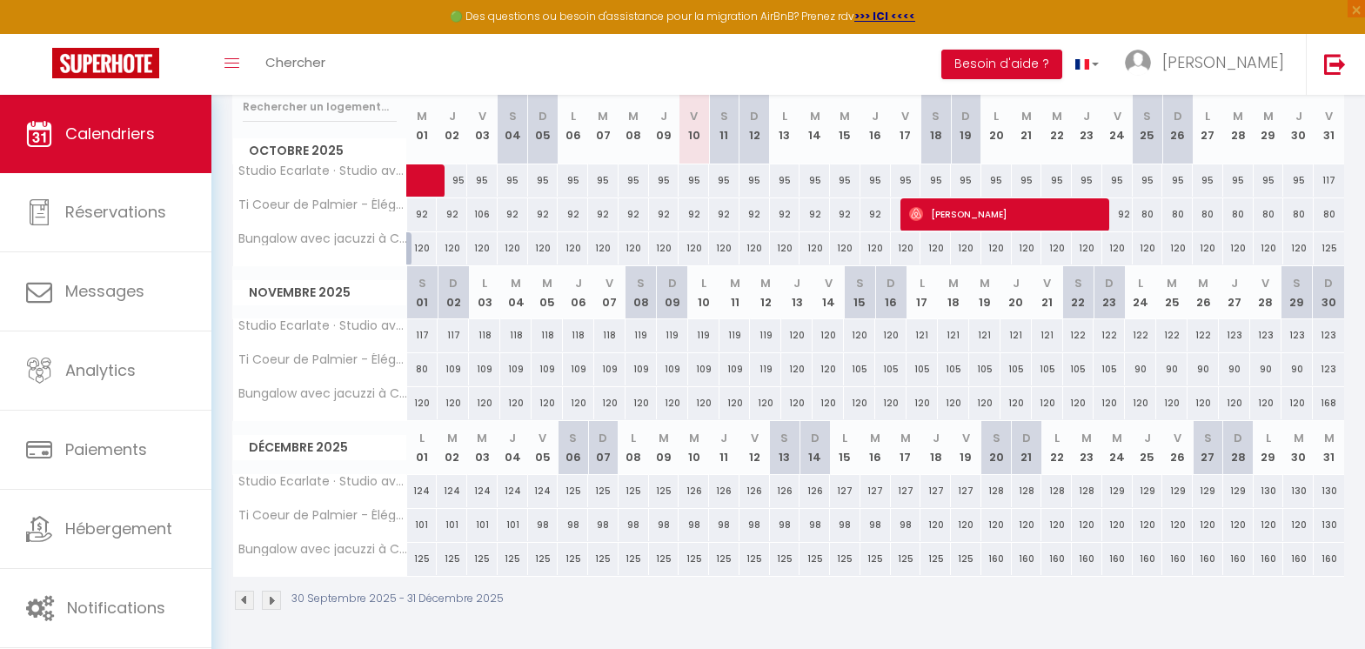
click at [1021, 558] on div "160" at bounding box center [1027, 559] width 30 height 32
type input "160"
type input "Dim 21 Décembre 2025"
type input "Lun 22 Décembre 2025"
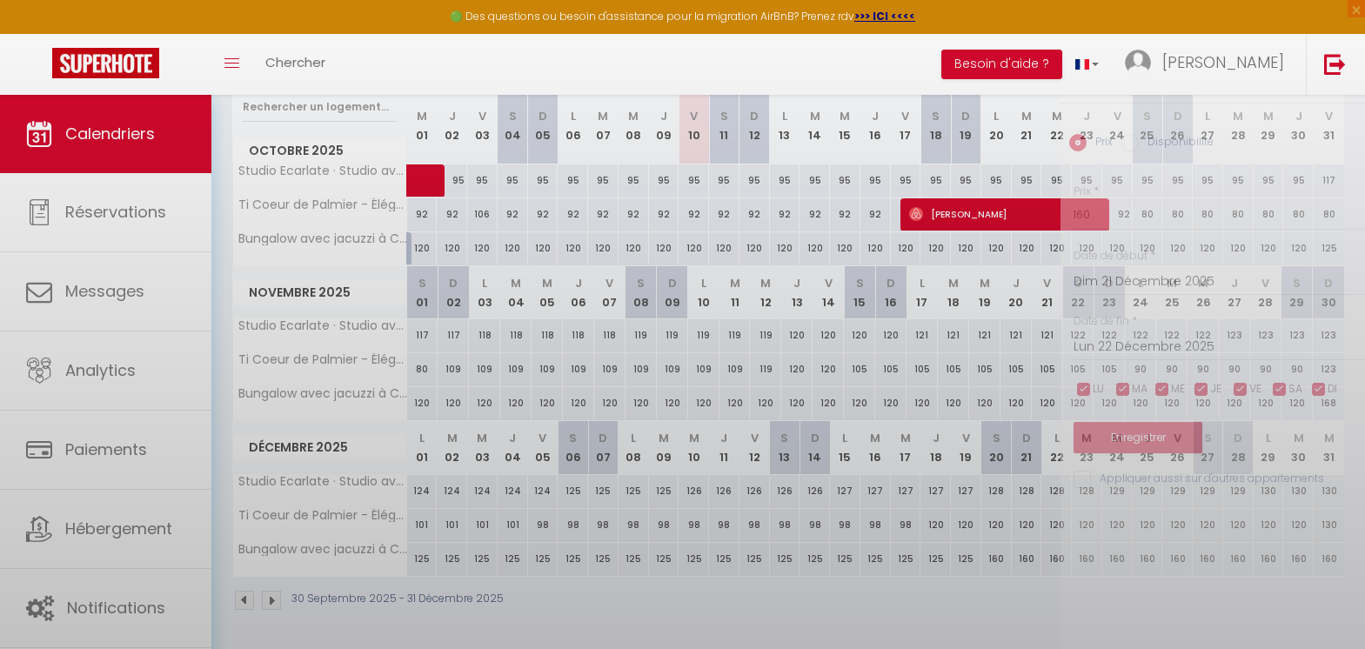
click at [1019, 558] on div at bounding box center [682, 324] width 1365 height 649
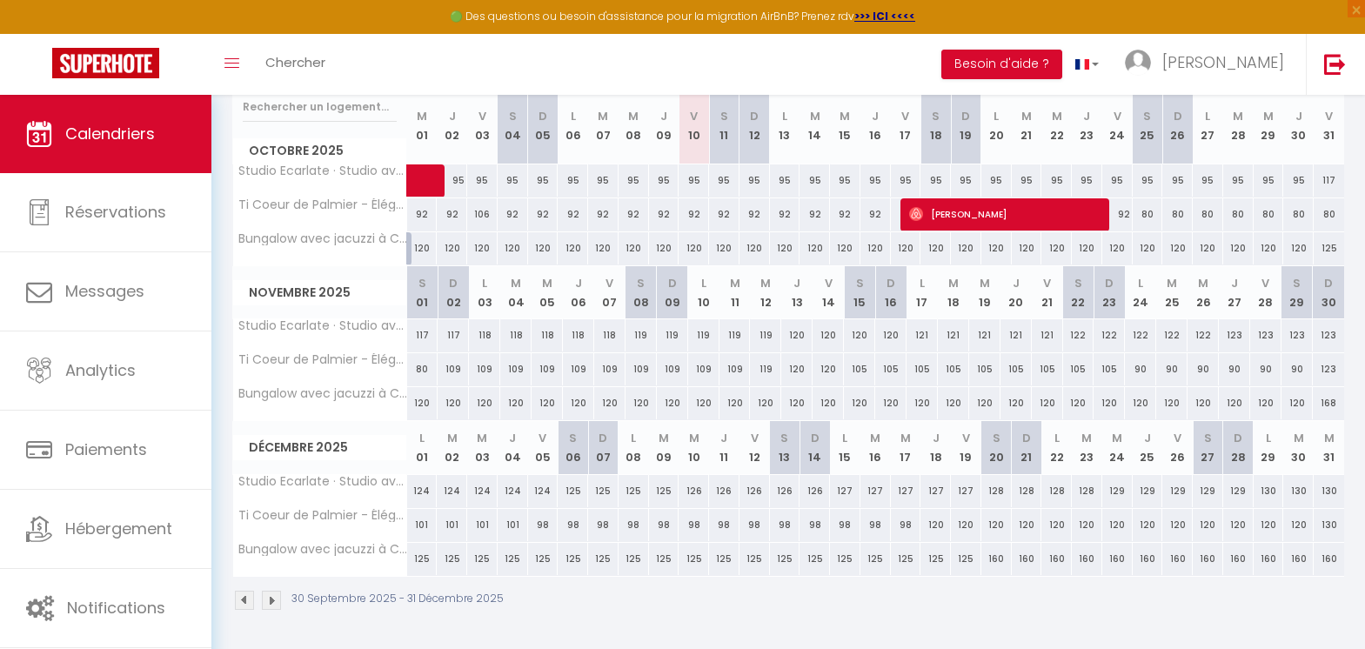
click at [1025, 558] on div "160" at bounding box center [1027, 559] width 30 height 32
type input "160"
type input "Dim 21 Décembre 2025"
type input "Lun 22 Décembre 2025"
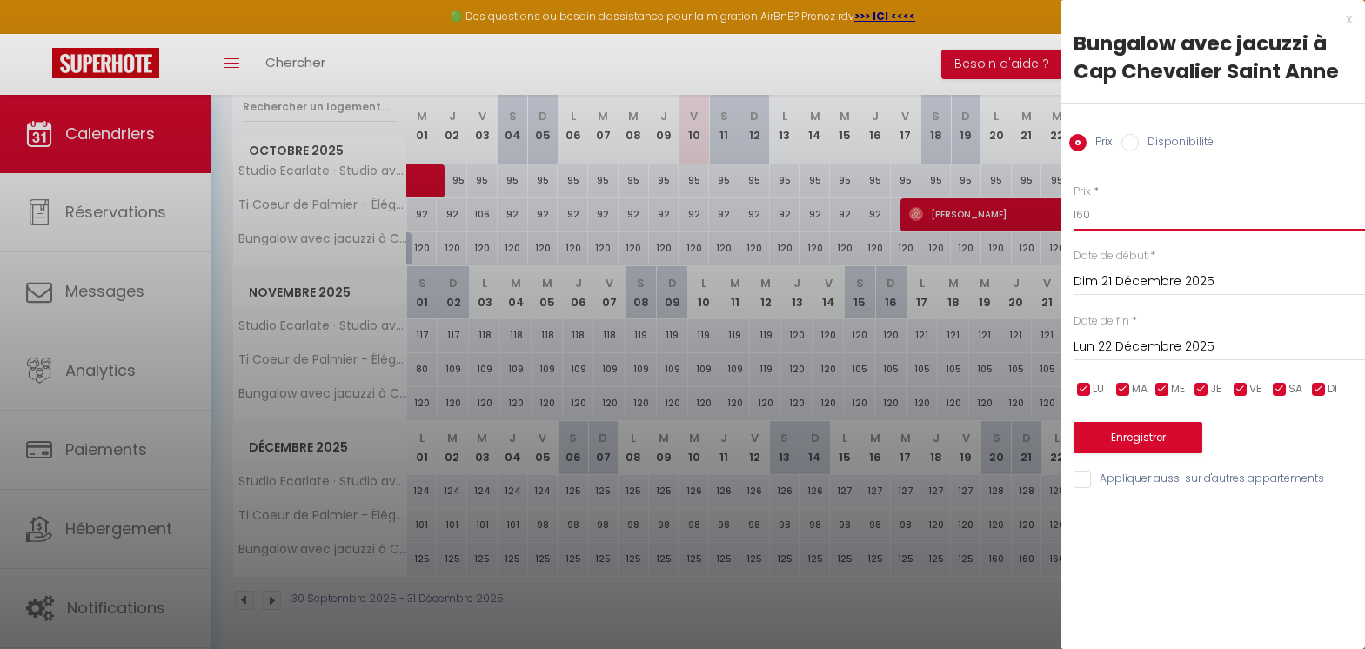
click at [1130, 225] on input "160" at bounding box center [1218, 214] width 291 height 31
type input "150"
click at [1099, 289] on input "Dim 21 Décembre 2025" at bounding box center [1218, 282] width 291 height 23
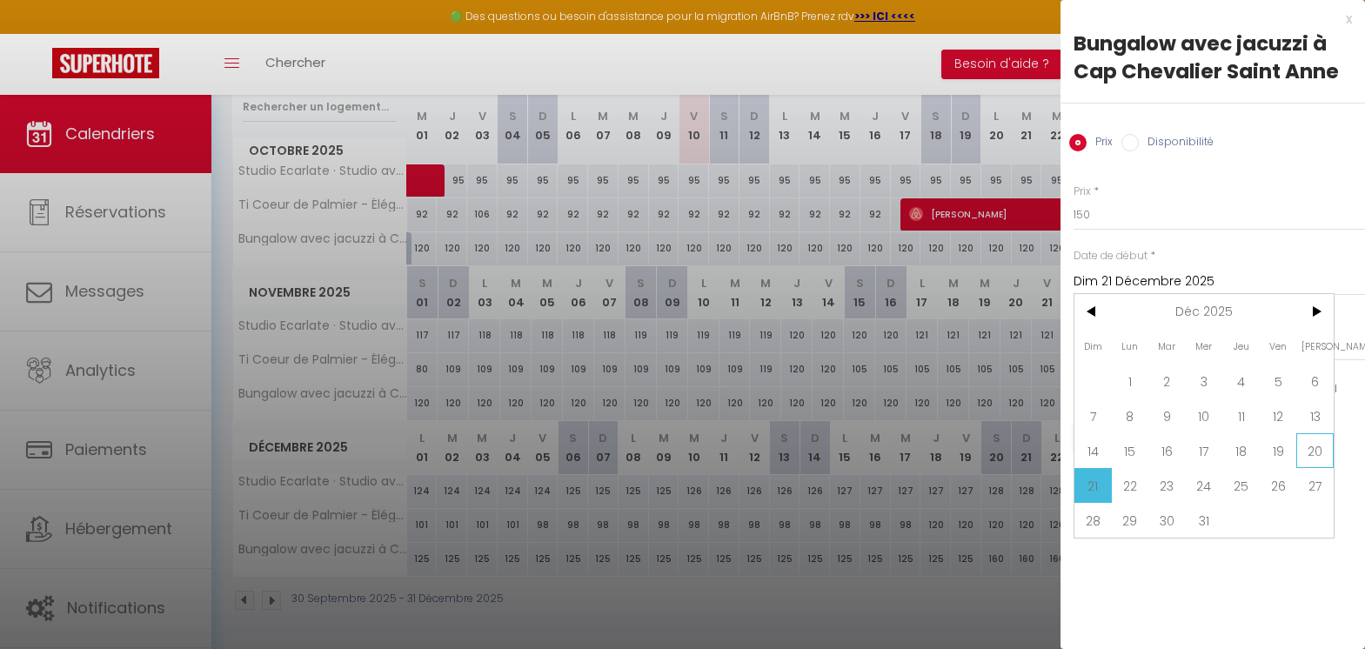
click at [1321, 458] on span "20" at bounding box center [1314, 450] width 37 height 35
type input "Sam 20 Décembre 2025"
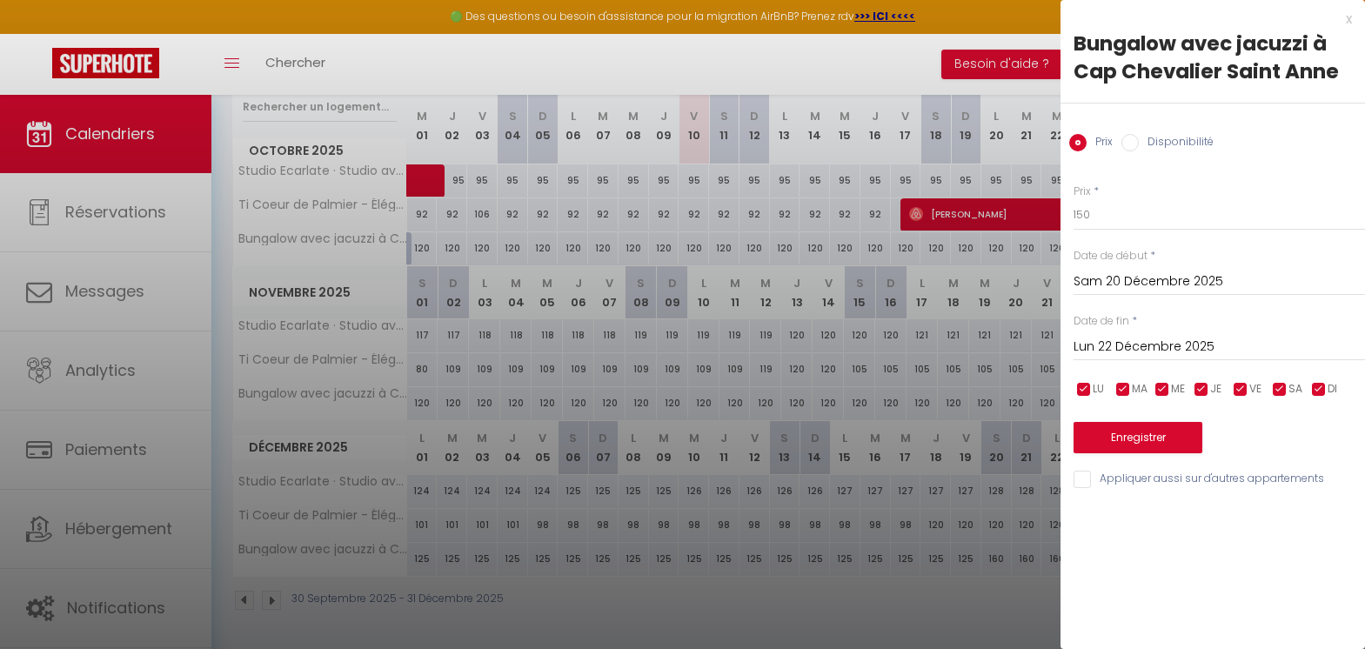
click at [1226, 353] on input "Lun 22 Décembre 2025" at bounding box center [1218, 347] width 291 height 23
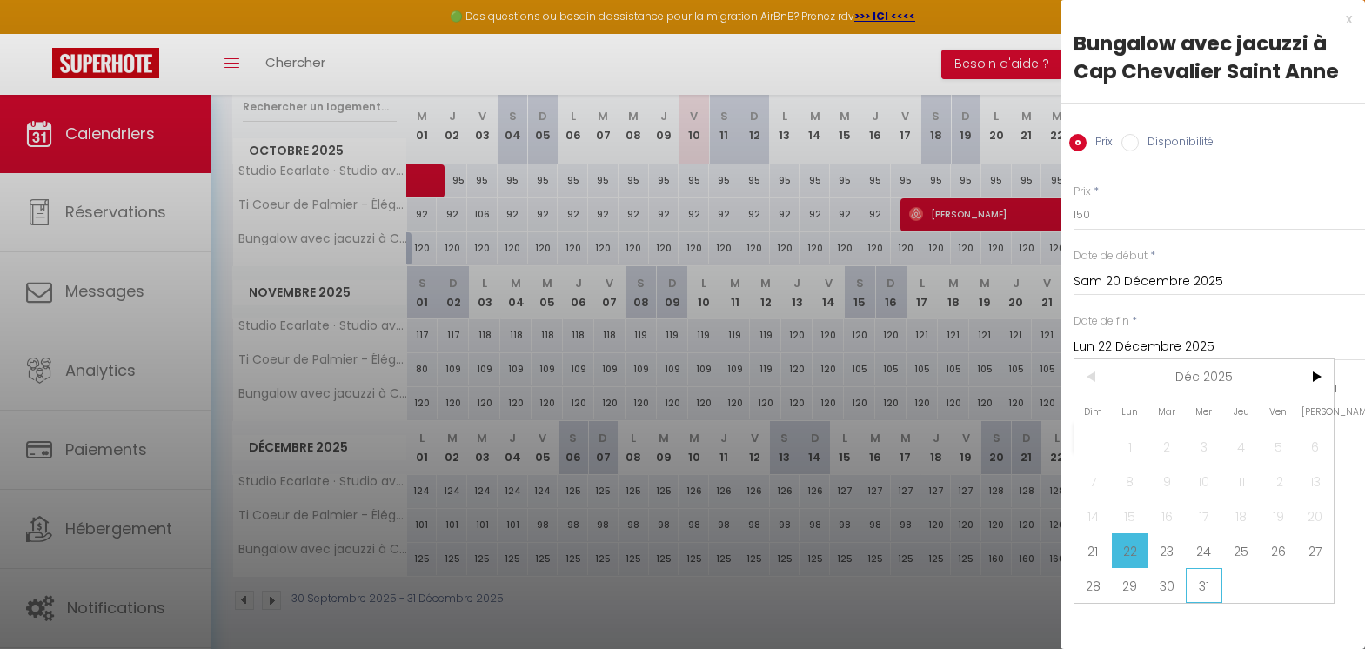
click at [1205, 589] on span "31" at bounding box center [1204, 585] width 37 height 35
type input "Mer 31 Décembre 2025"
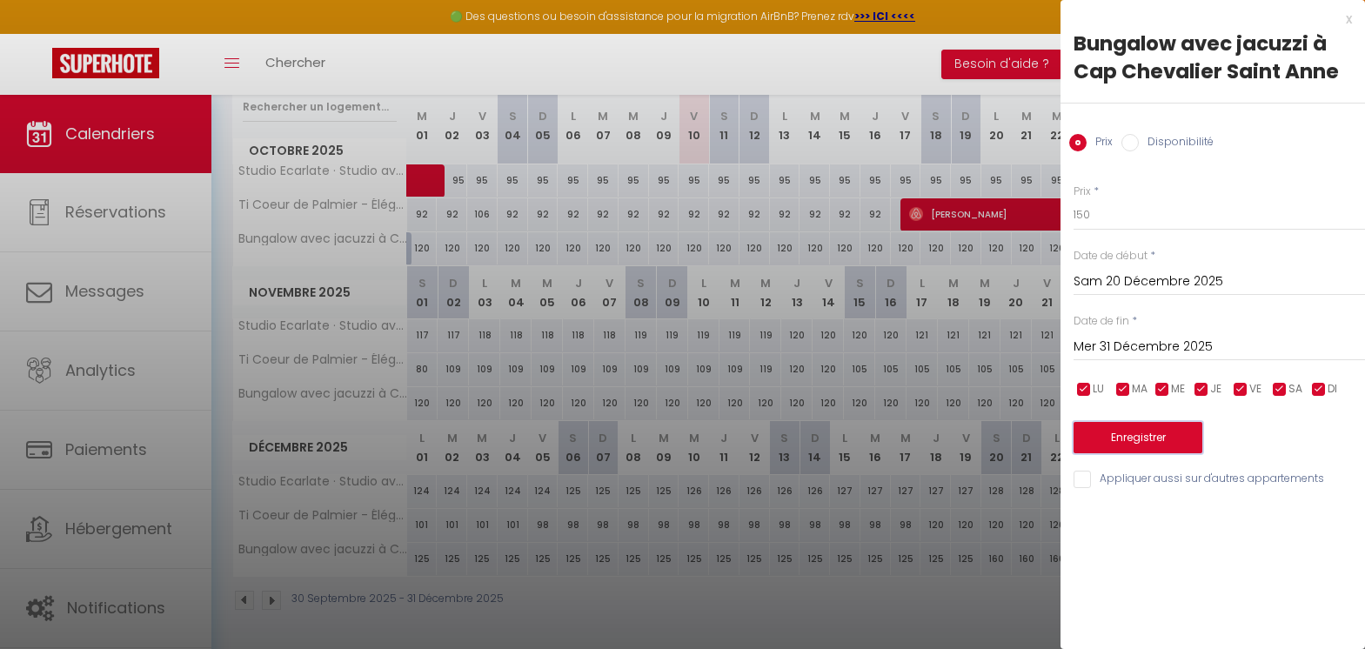
click at [1184, 437] on button "Enregistrer" at bounding box center [1137, 437] width 129 height 31
type input "Ven 19 Décembre 2025"
type input "[DATE]"
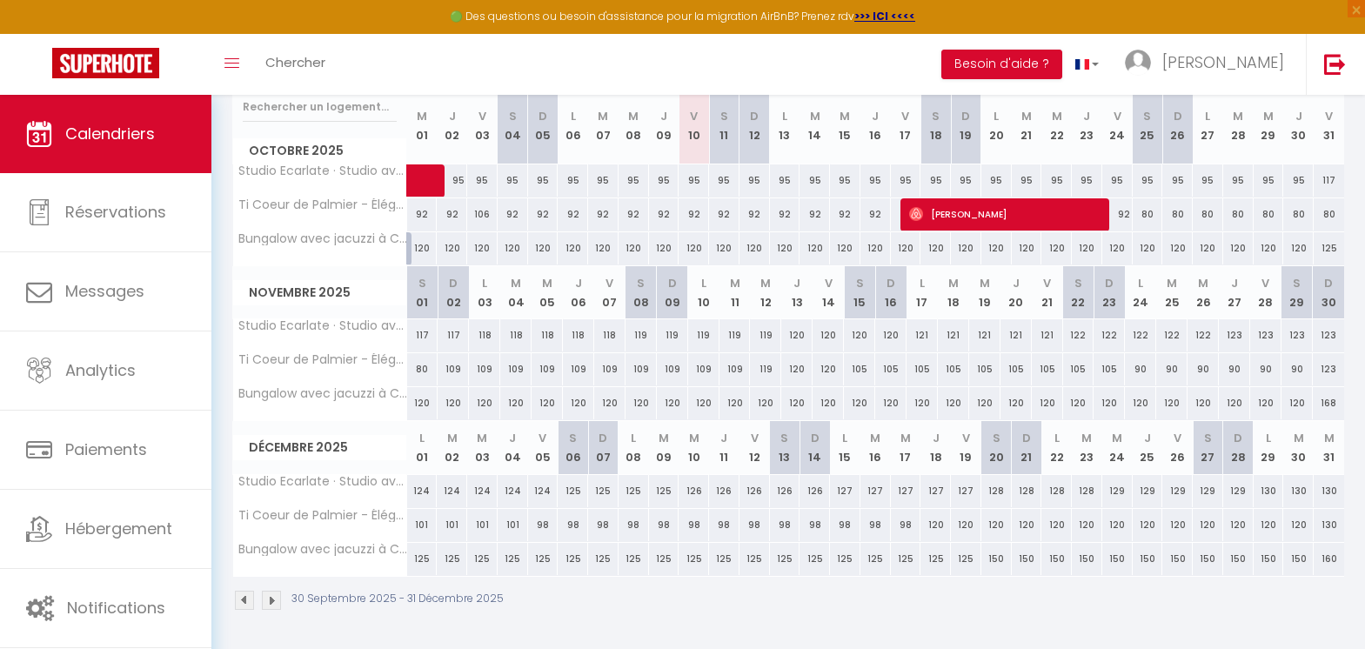
drag, startPoint x: 1206, startPoint y: 254, endPoint x: 1328, endPoint y: 245, distance: 122.1
click at [1328, 245] on tr "Bungalow avec jacuzzi à Cap Chevalier Saint Anne 120 120 120 120 120 120 120 12…" at bounding box center [789, 248] width 1112 height 34
click at [1207, 247] on div "120" at bounding box center [1207, 248] width 30 height 32
type input "120"
type input "Lun 27 Octobre 2025"
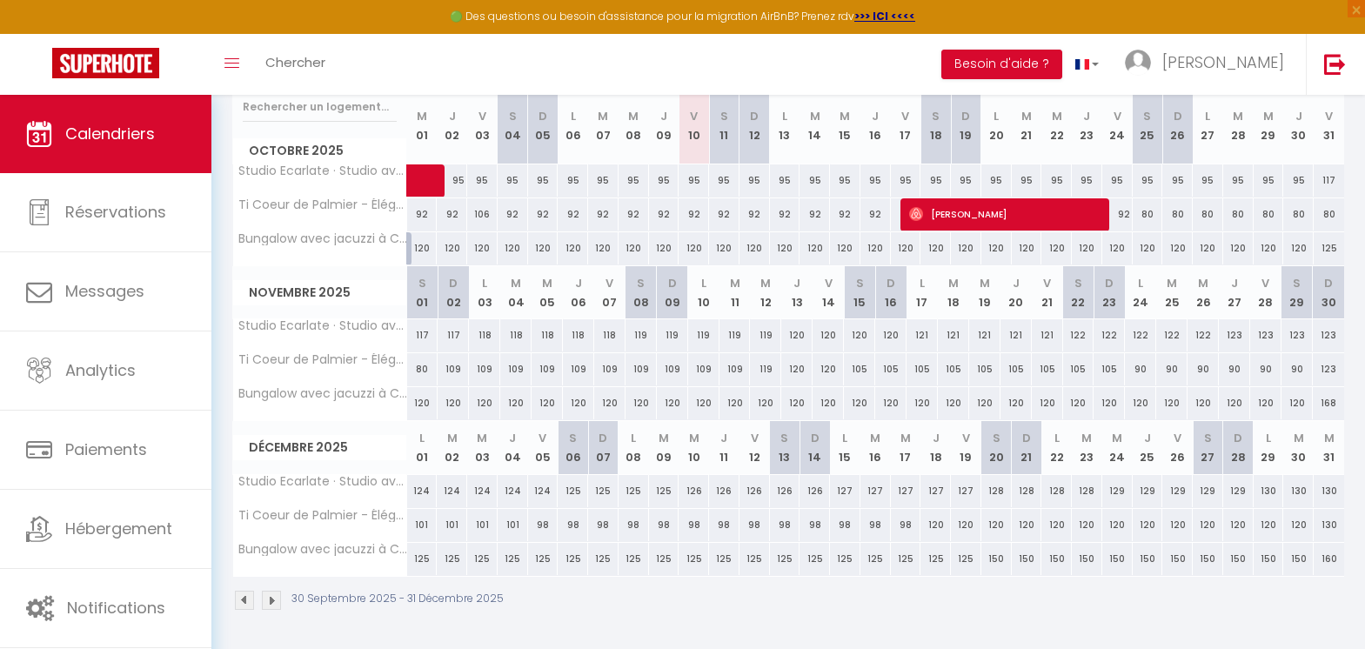
type input "[DATE]"
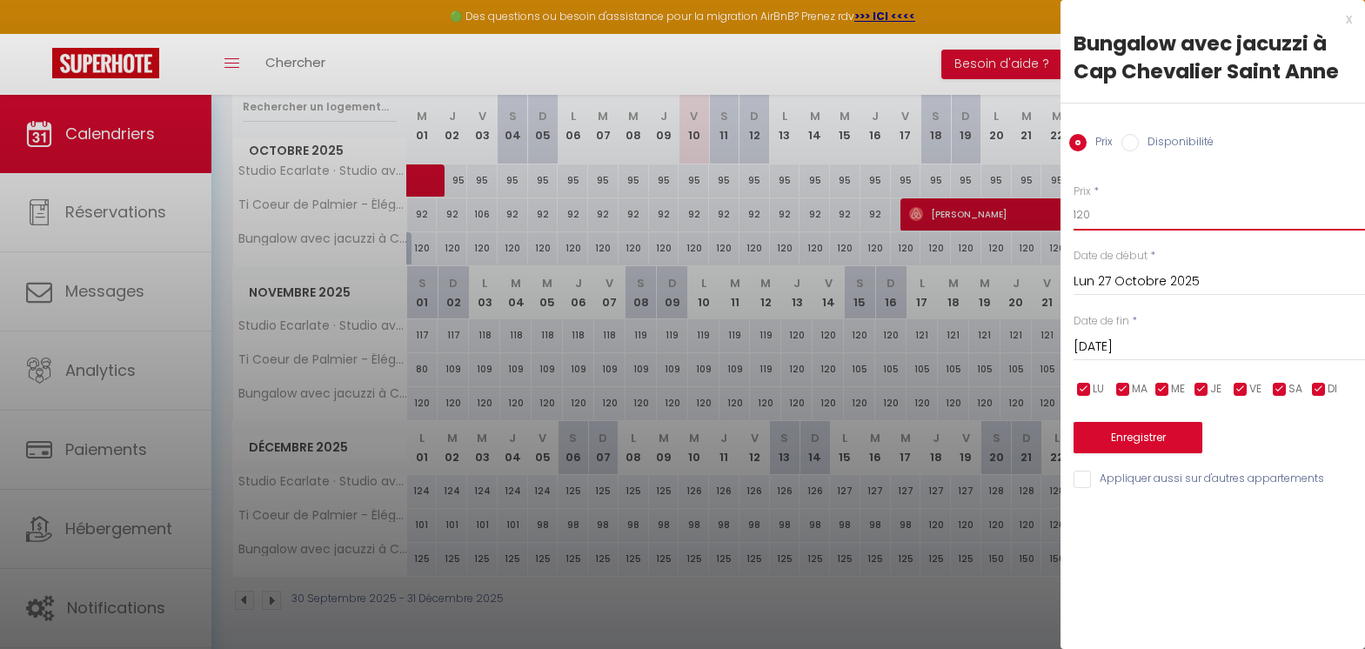
click at [1112, 216] on input "120" at bounding box center [1218, 214] width 291 height 31
type input "100"
click at [1124, 439] on button "Enregistrer" at bounding box center [1137, 437] width 129 height 31
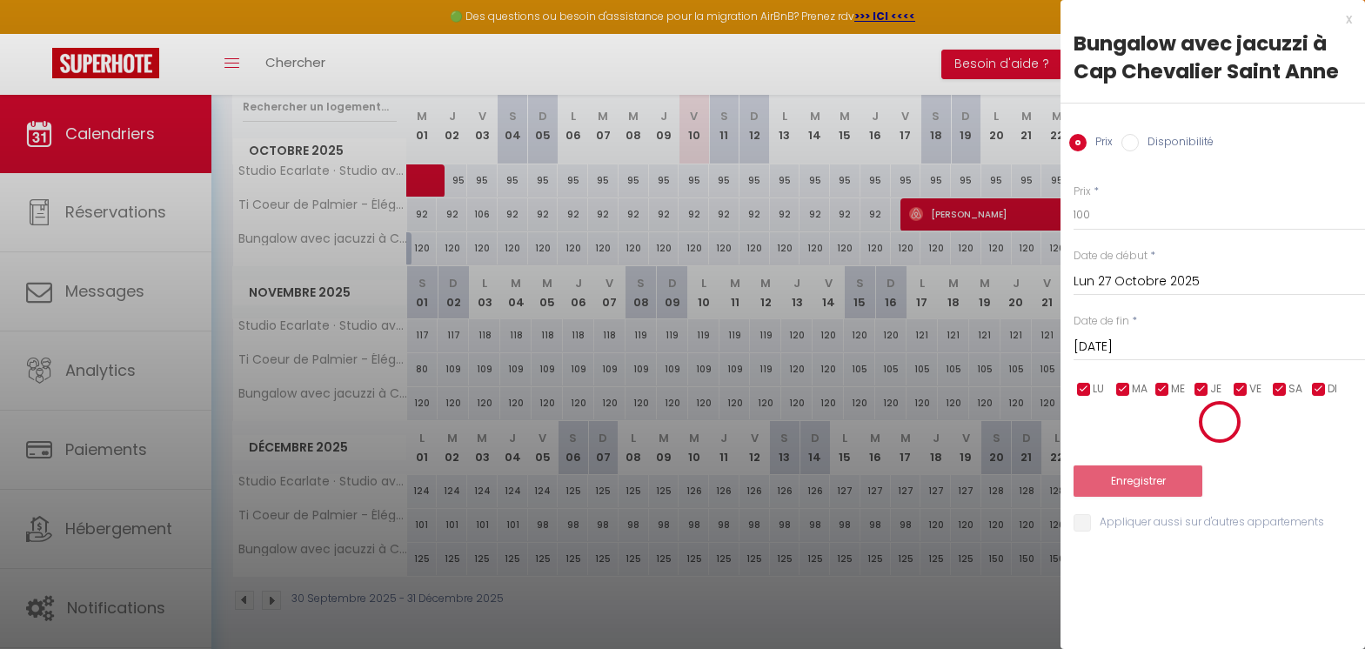
type input "Dim 26 Octobre 2025"
type input "Lun 27 Octobre 2025"
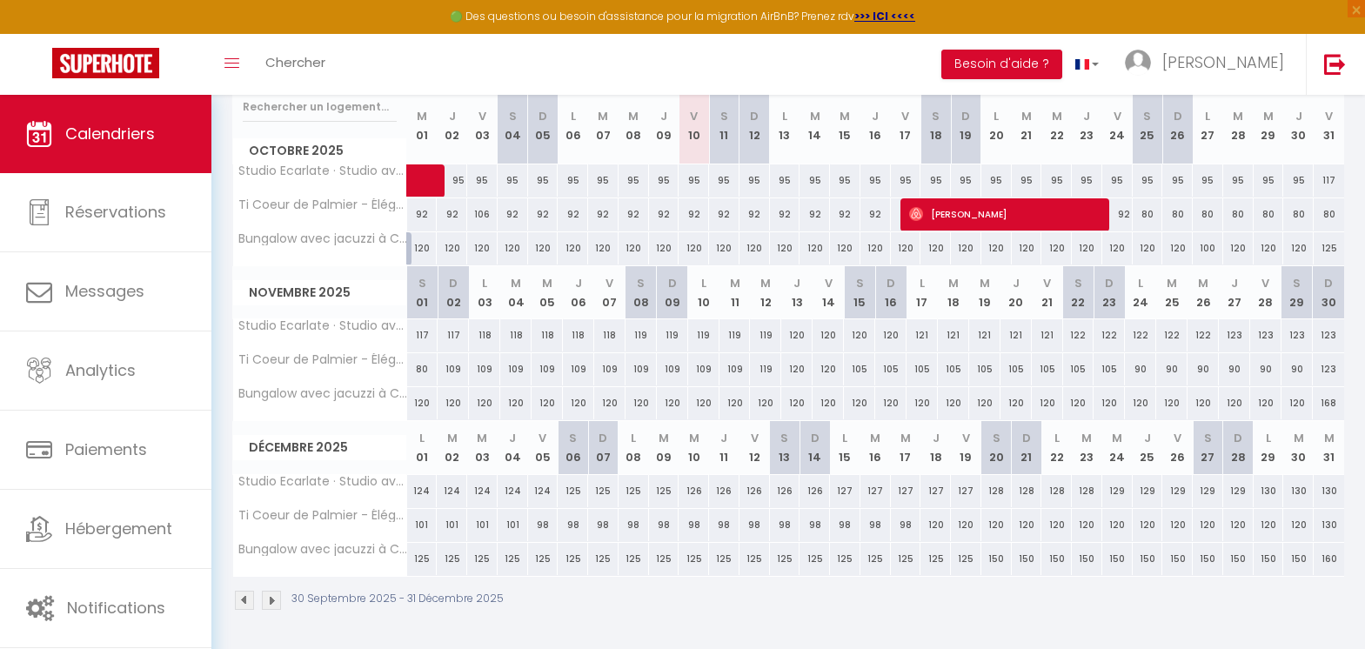
click at [1279, 187] on div "95" at bounding box center [1268, 180] width 30 height 32
type input "95"
type input "Mer 29 Octobre 2025"
type input "Jeu 30 Octobre 2025"
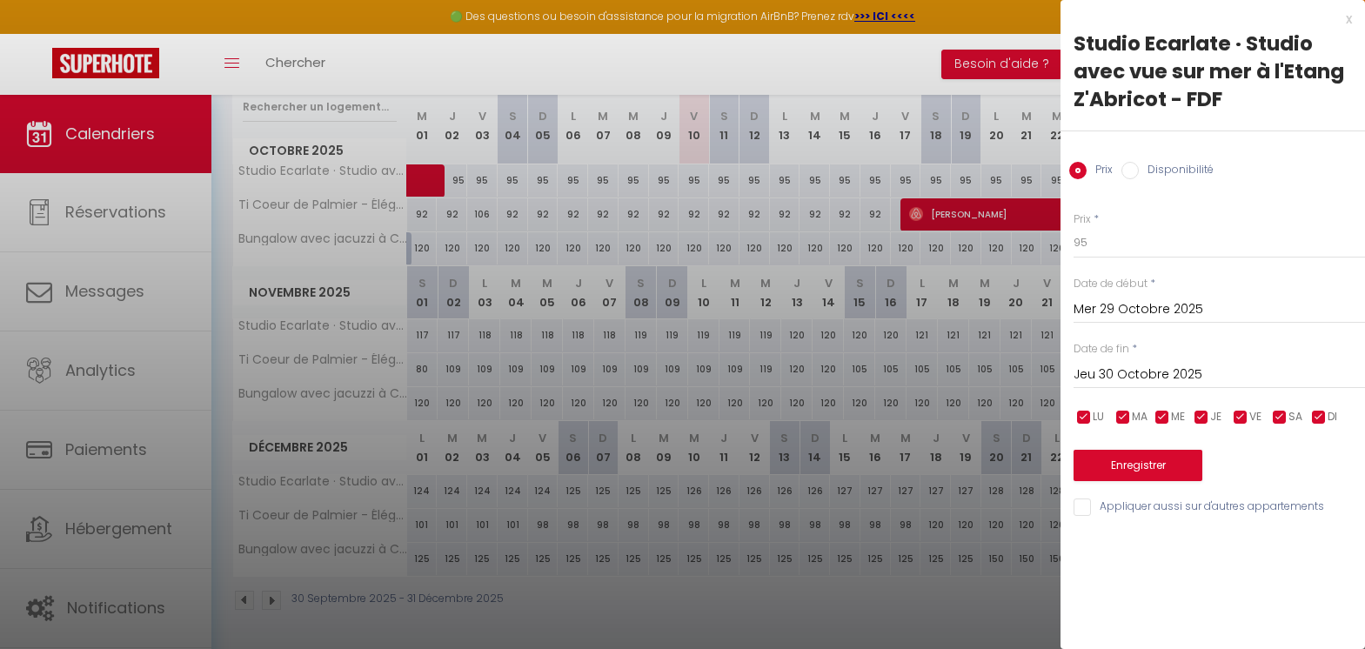
click at [1347, 17] on div "x" at bounding box center [1205, 19] width 291 height 21
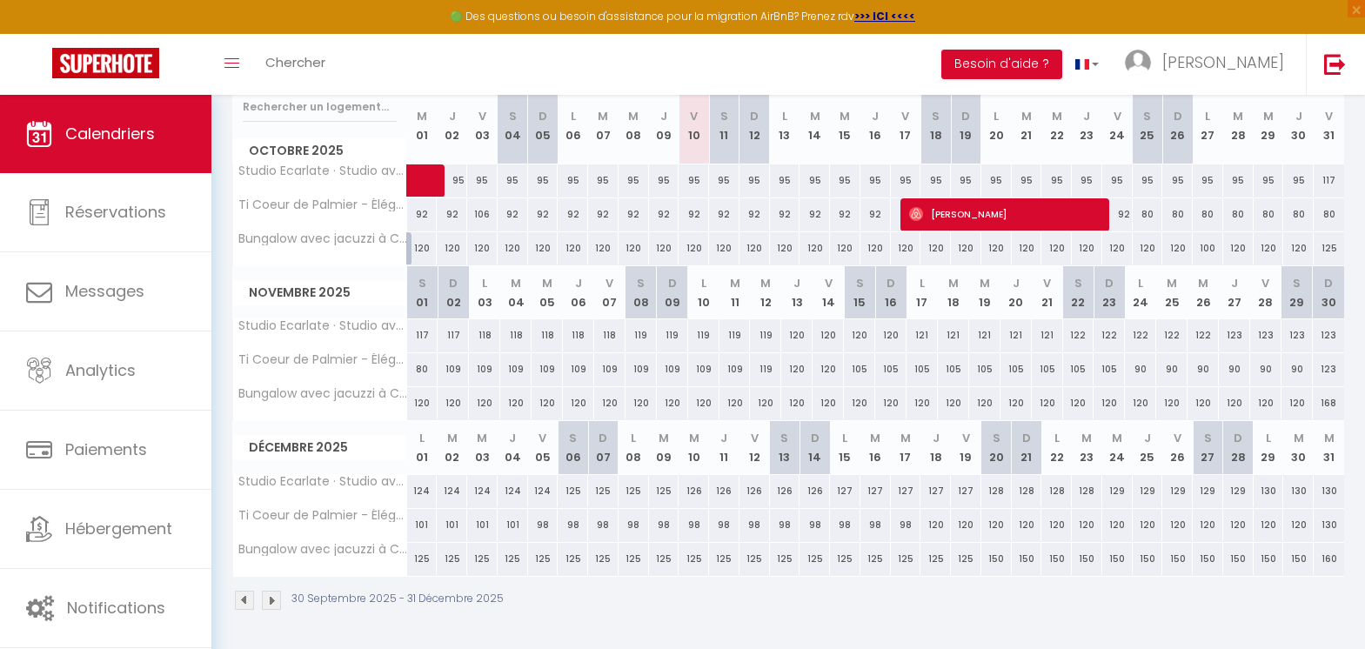
drag, startPoint x: 420, startPoint y: 330, endPoint x: 619, endPoint y: 332, distance: 199.2
click at [619, 332] on tr "Studio Ecarlate · Studio avec vue sur mer à l'Etang Z'Abricot - FDF 117 117 118…" at bounding box center [789, 336] width 1112 height 34
click at [425, 335] on div "117" at bounding box center [422, 335] width 31 height 32
type input "117"
type input "[DATE]"
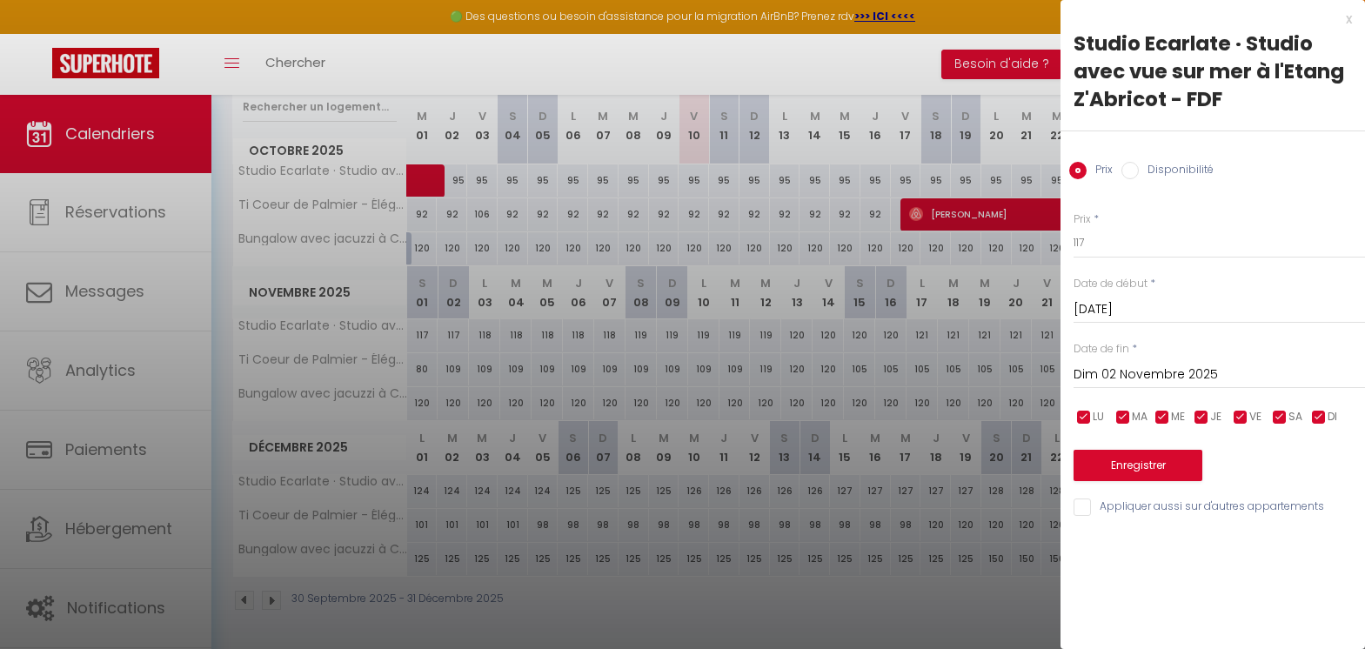
click at [1156, 371] on input "Dim 02 Novembre 2025" at bounding box center [1218, 375] width 291 height 23
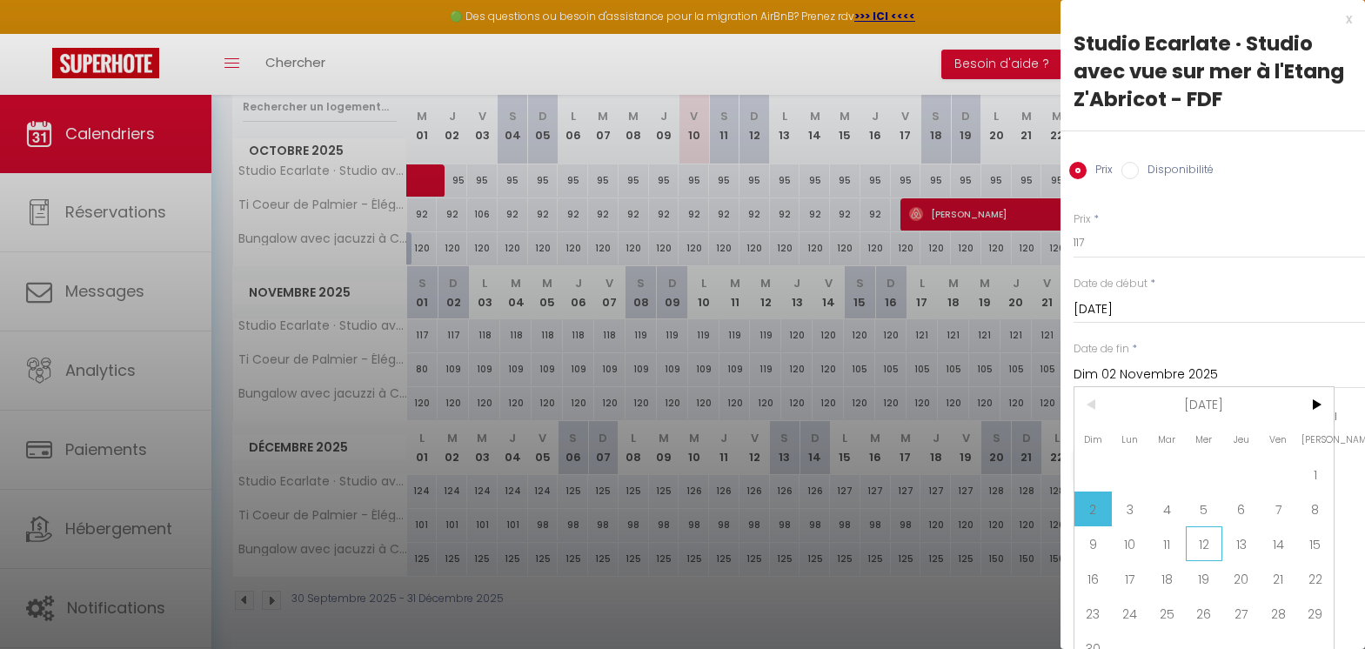
click at [1216, 544] on span "12" at bounding box center [1204, 543] width 37 height 35
type input "Mer 12 Novembre 2025"
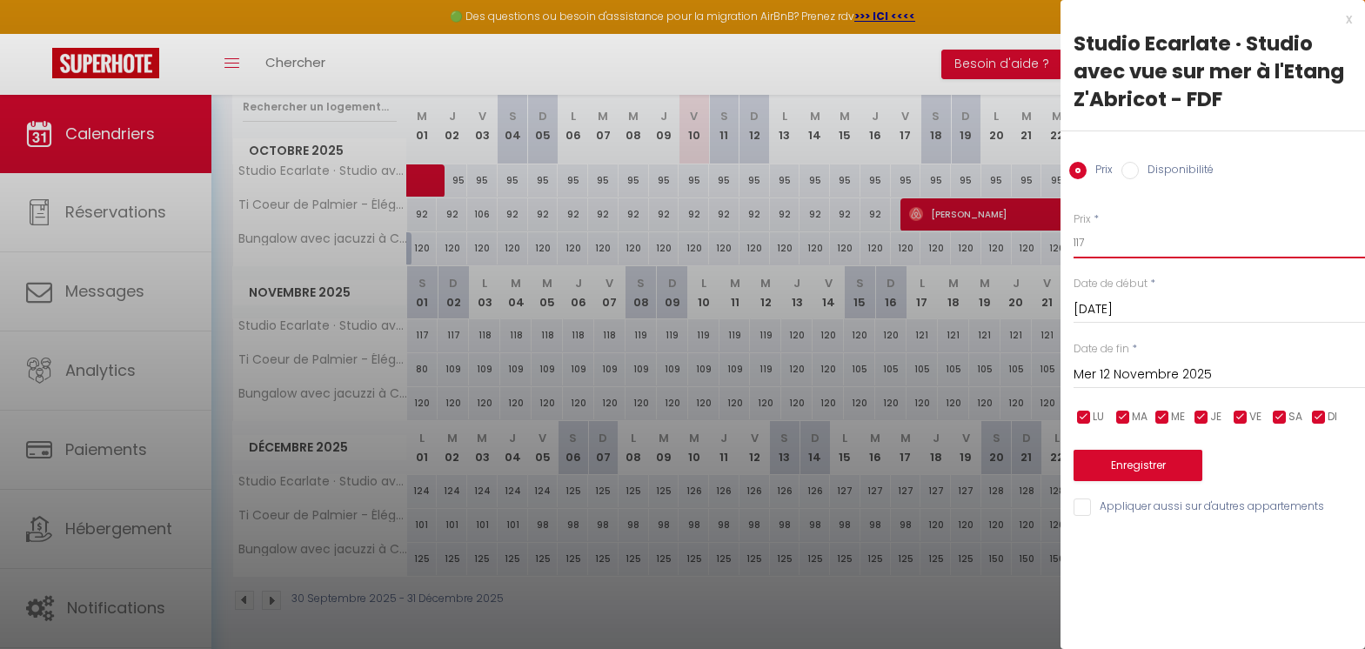
click at [1144, 240] on input "117" at bounding box center [1218, 242] width 291 height 31
type input "109"
click at [1160, 472] on button "Enregistrer" at bounding box center [1137, 465] width 129 height 31
type input "Ven 31 Octobre 2025"
type input "[DATE]"
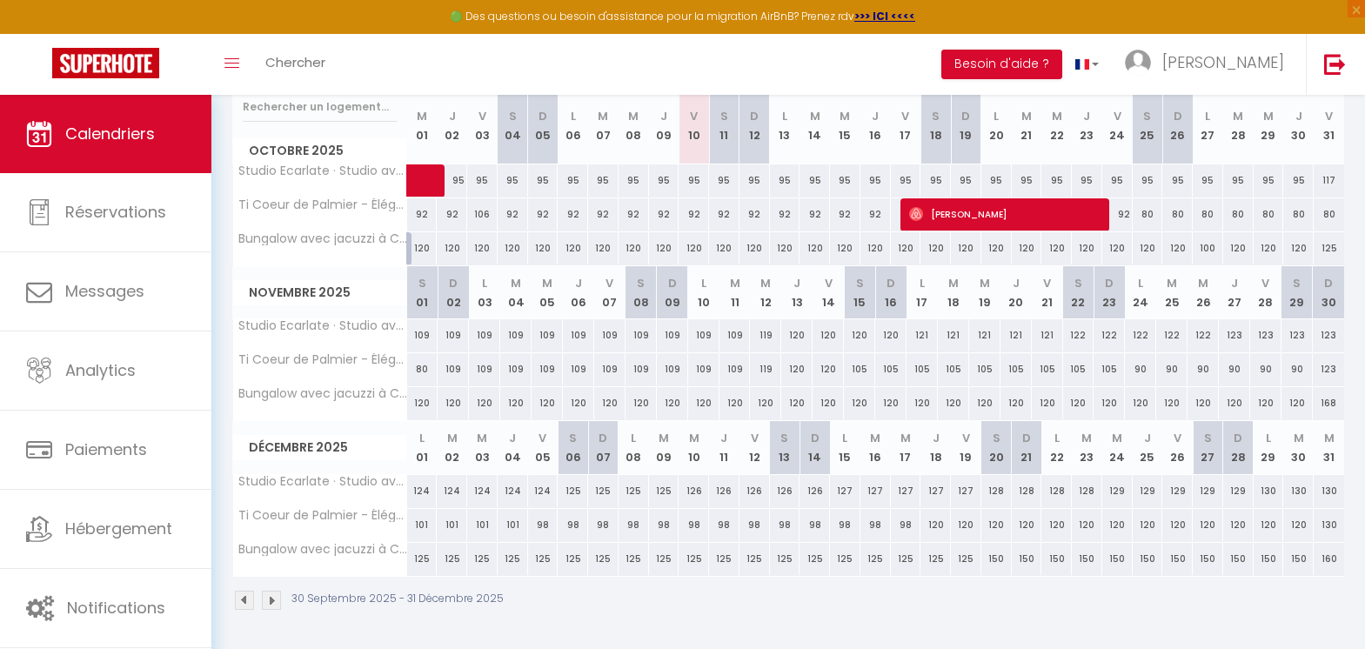
click at [275, 598] on img at bounding box center [271, 600] width 19 height 19
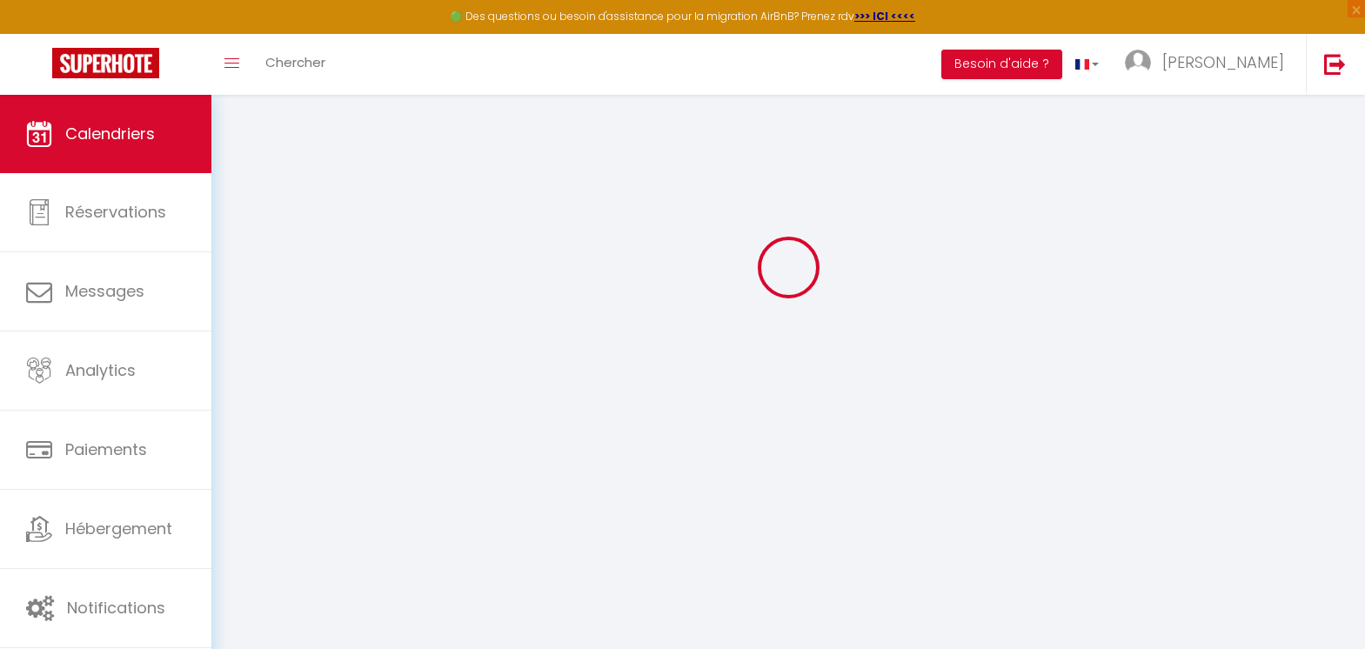
scroll to position [95, 0]
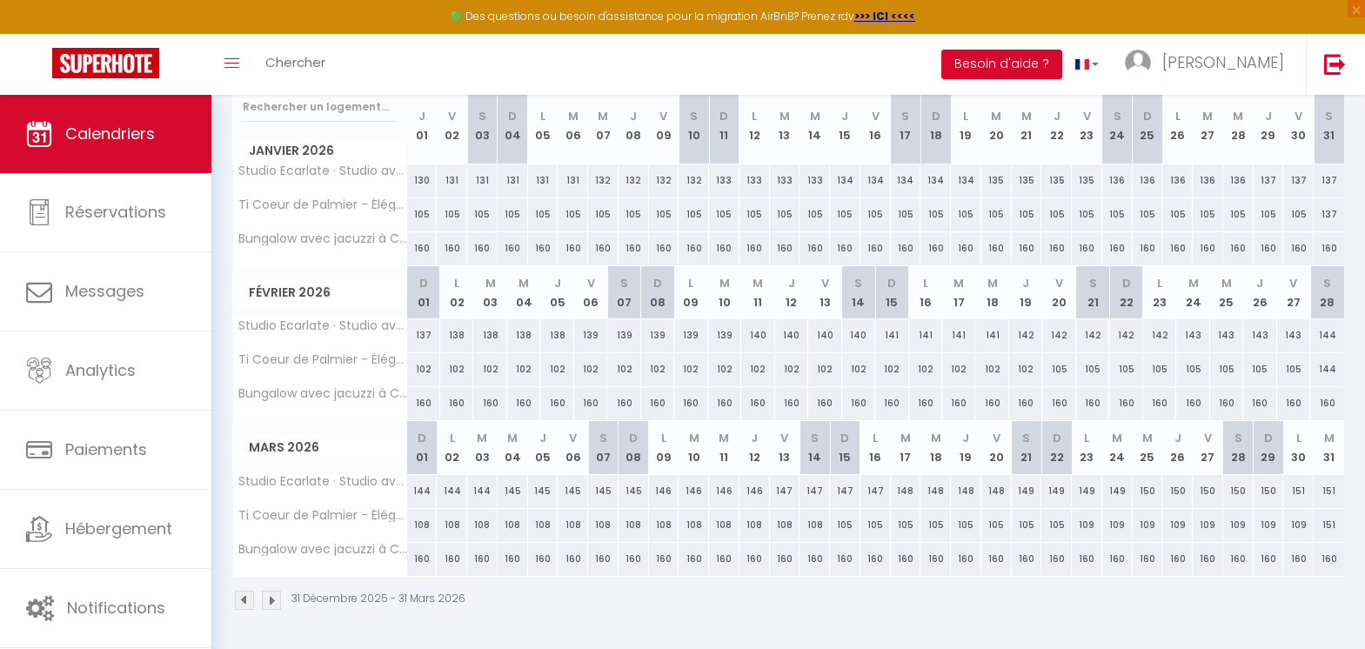
click at [272, 604] on img at bounding box center [271, 600] width 19 height 19
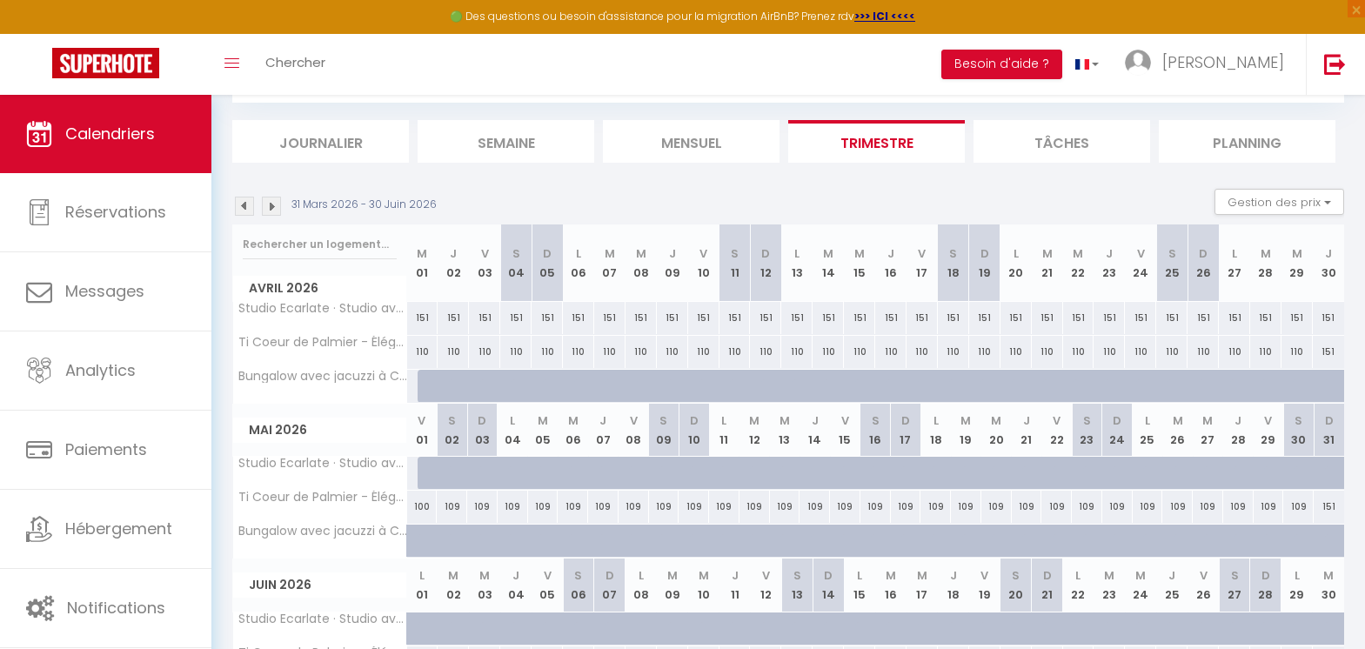
scroll to position [232, 0]
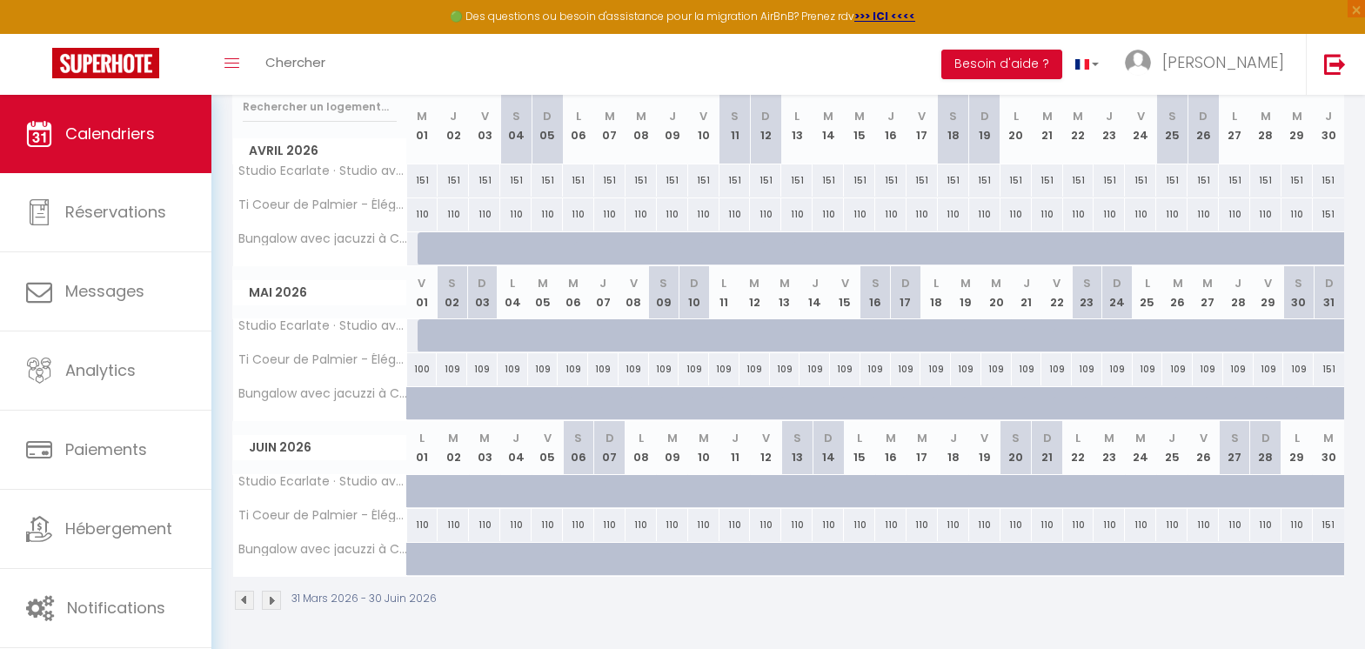
drag, startPoint x: 422, startPoint y: 177, endPoint x: 1331, endPoint y: 175, distance: 908.9
click at [1331, 175] on tr "Studio Ecarlate · Studio avec vue sur mer à l'Etang Z'Abricot - FDF 151 151 151…" at bounding box center [789, 181] width 1112 height 34
click at [424, 177] on div "151" at bounding box center [422, 180] width 31 height 32
type input "151"
type input "Mer 01 Avril 2026"
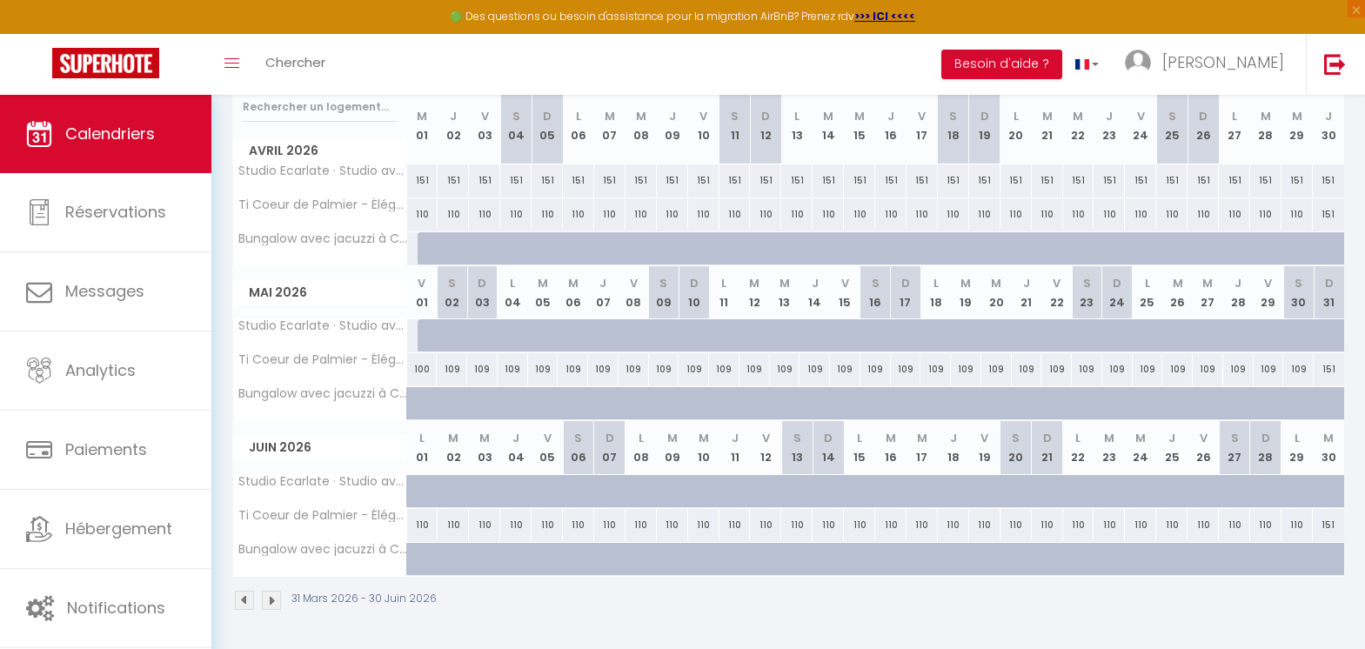
type input "Jeu 02 Avril 2026"
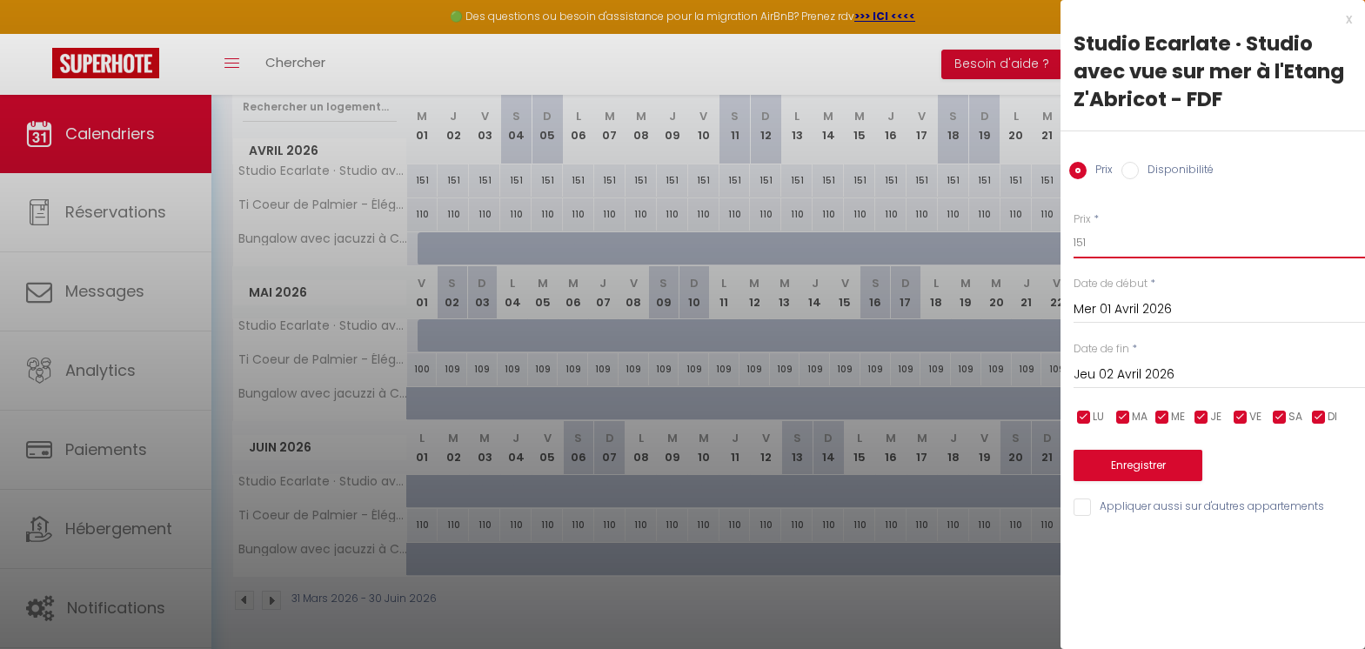
click at [1116, 240] on input "151" at bounding box center [1218, 242] width 291 height 31
type input "129"
click at [1139, 371] on input "Jeu 02 Avril 2026" at bounding box center [1218, 375] width 291 height 23
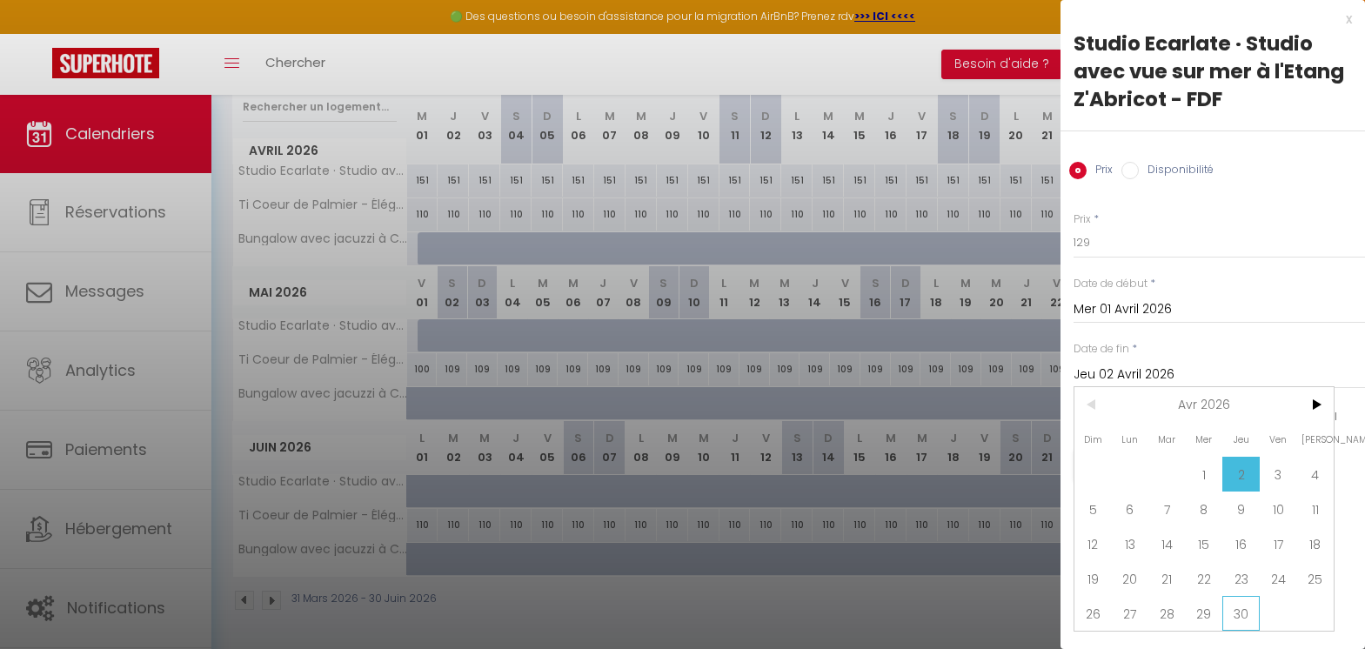
click at [1251, 613] on span "30" at bounding box center [1240, 613] width 37 height 35
type input "Jeu 30 Avril 2026"
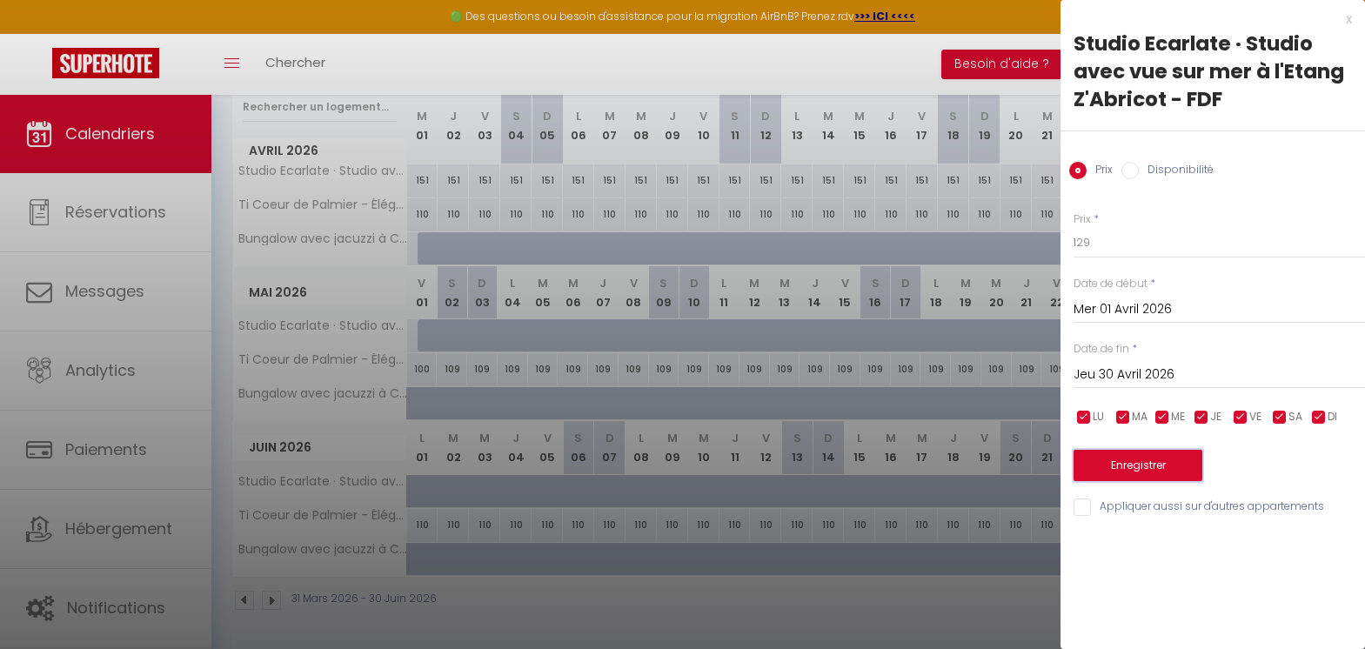
click at [1137, 459] on button "Enregistrer" at bounding box center [1137, 465] width 129 height 31
type input "[DATE]"
type input "Mer 29 Avril 2026"
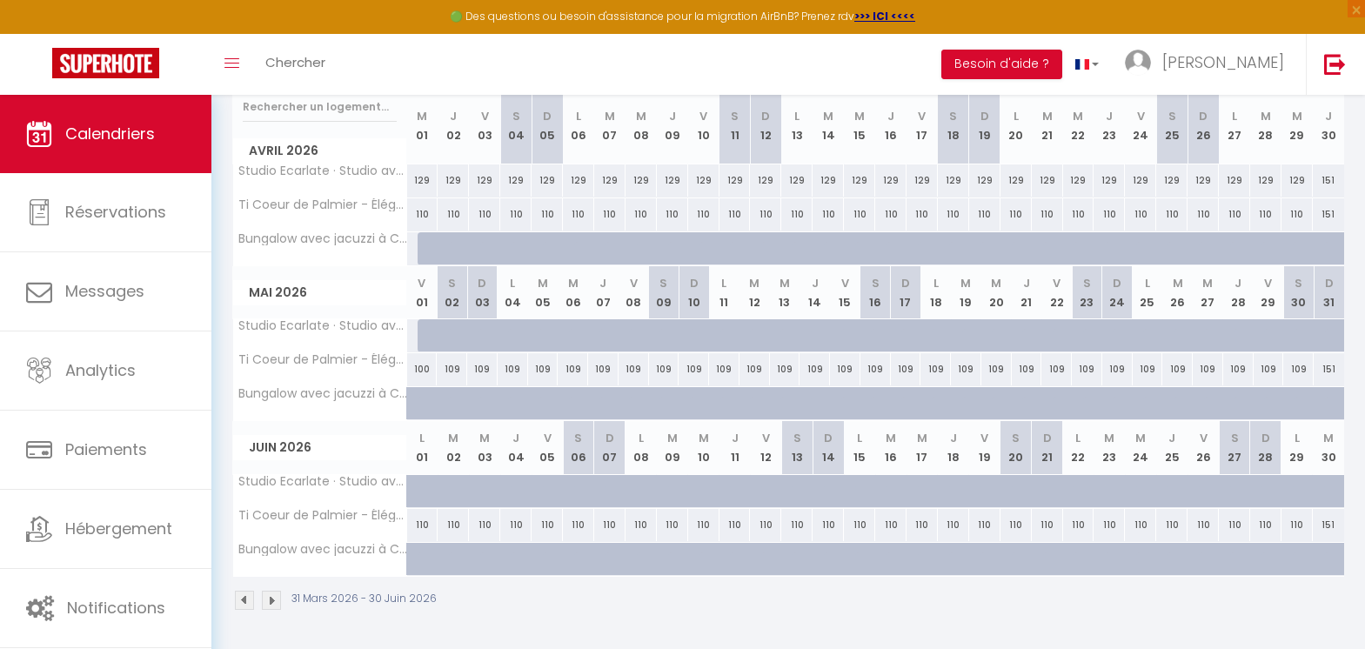
click at [269, 603] on img at bounding box center [271, 600] width 19 height 19
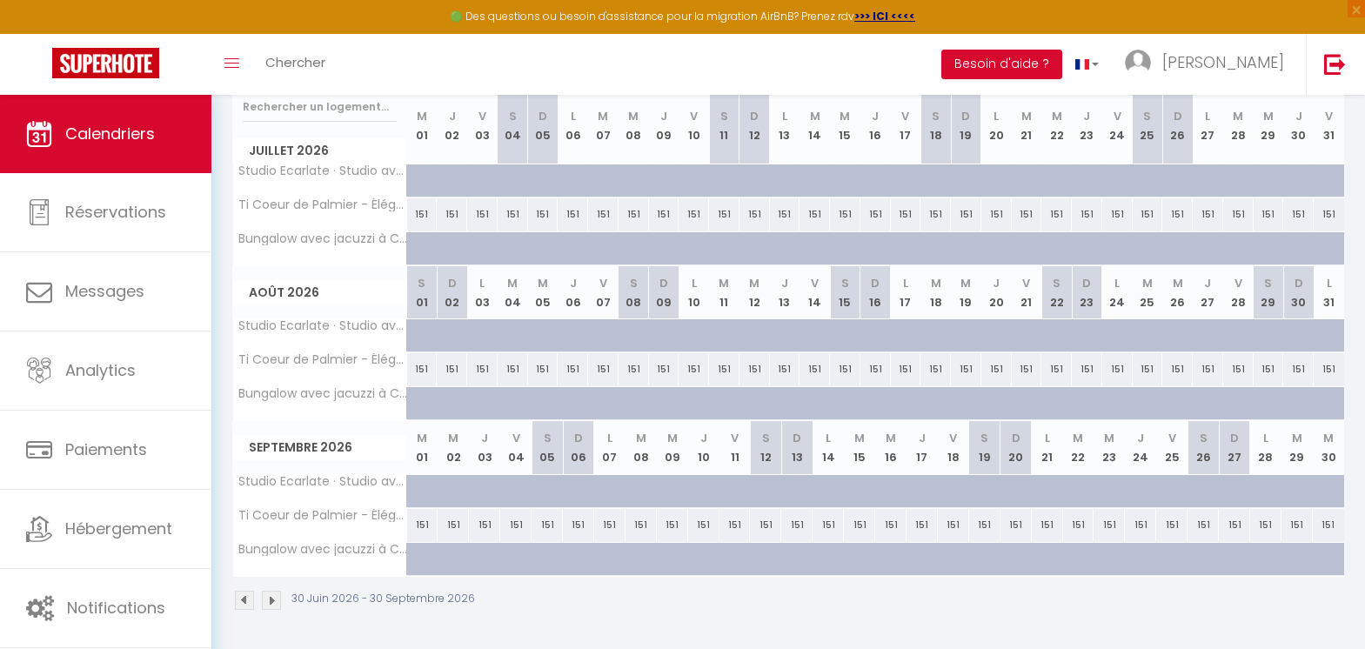
click at [241, 599] on img at bounding box center [244, 600] width 19 height 19
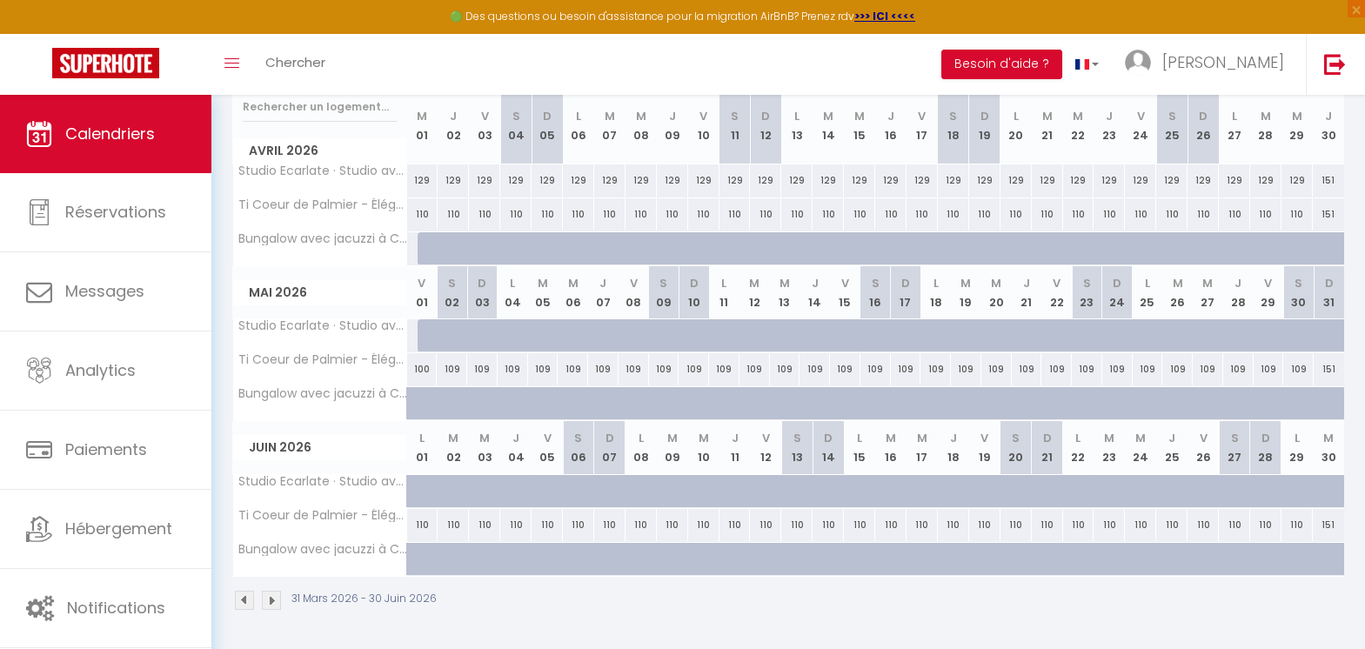
click at [241, 599] on img at bounding box center [244, 600] width 19 height 19
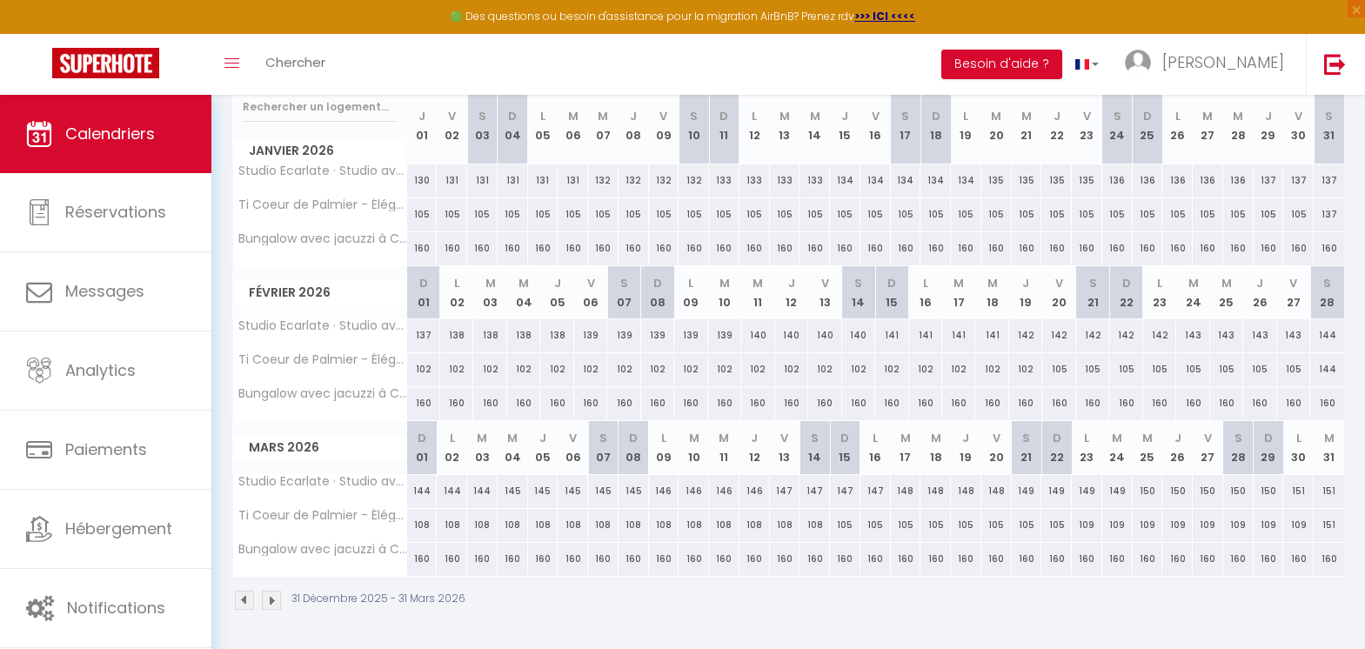
drag, startPoint x: 895, startPoint y: 337, endPoint x: 1214, endPoint y: 342, distance: 319.3
click at [1214, 342] on tr "Studio Ecarlate · Studio avec vue sur mer à l'Etang Z'Abricot - FDF 137 138 138…" at bounding box center [789, 336] width 1112 height 34
click at [426, 400] on div "160" at bounding box center [423, 403] width 33 height 32
type input "160"
type input "Dim 01 Février 2026"
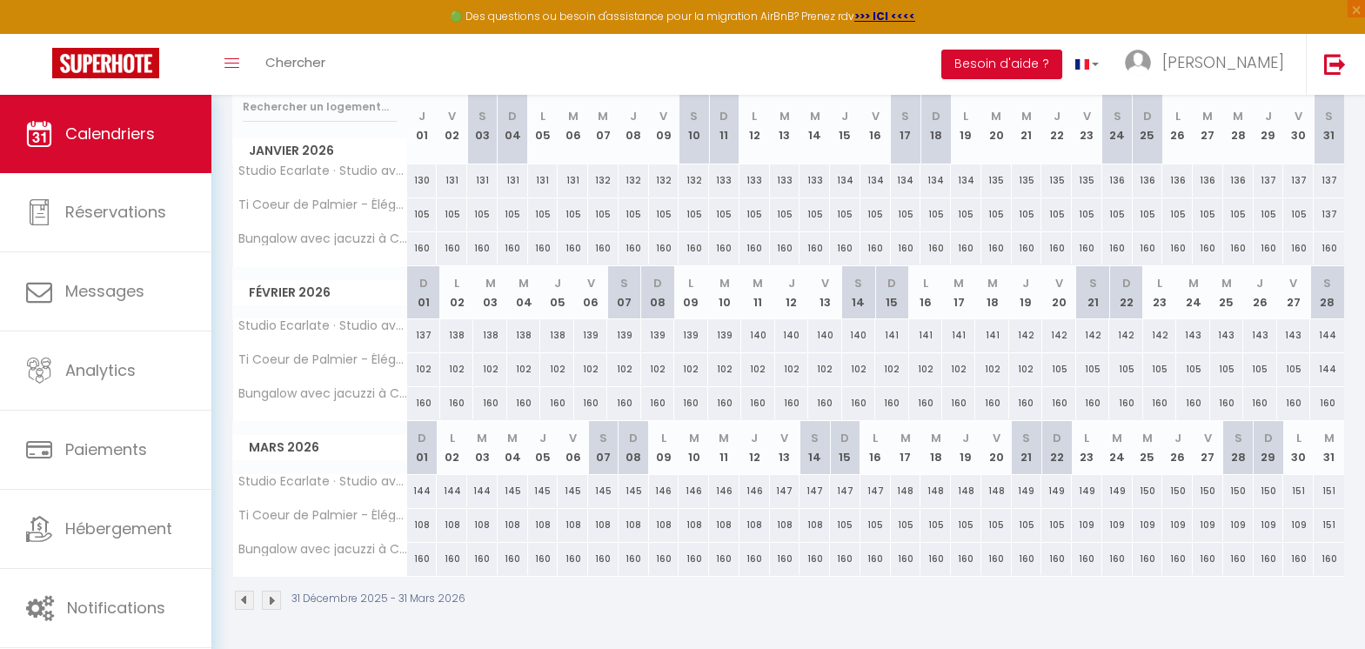
type input "Lun 02 Février 2026"
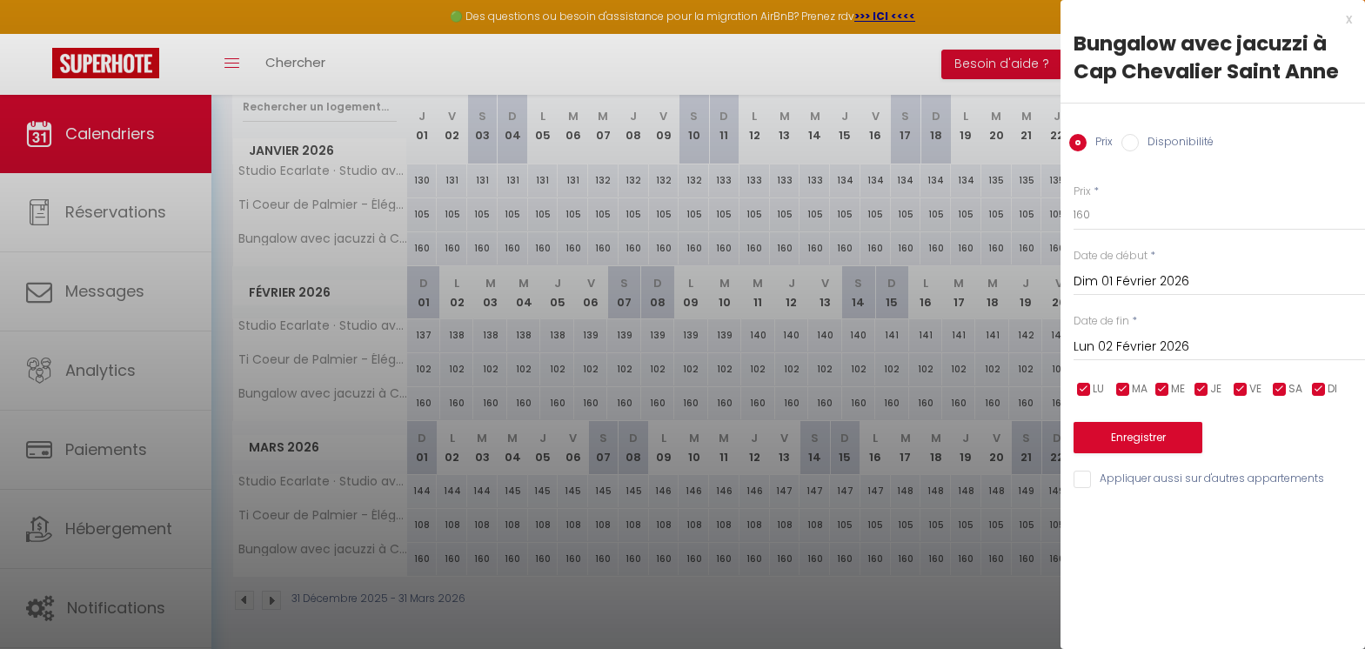
click at [1346, 23] on div "x" at bounding box center [1205, 19] width 291 height 21
